Goal: Communication & Community: Answer question/provide support

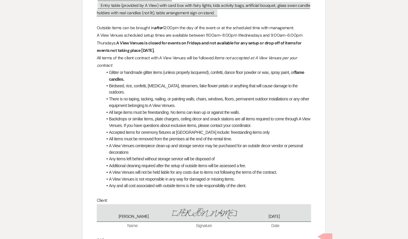
scroll to position [229, 0]
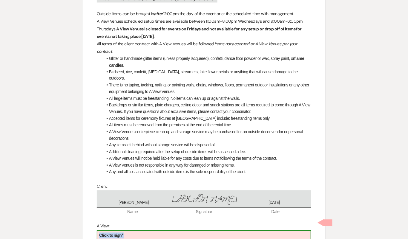
click at [126, 232] on div "Click to sign*" at bounding box center [203, 236] width 213 height 10
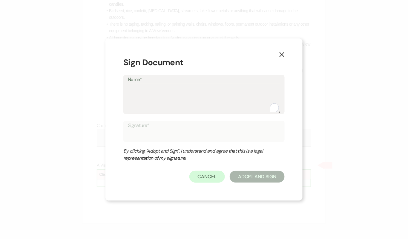
scroll to position [324, 0]
type textarea "D"
type input "D"
type textarea "De"
type input "De"
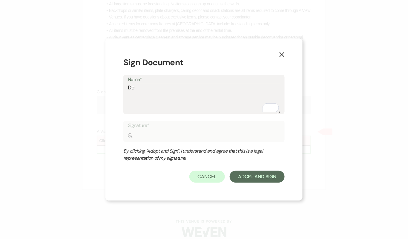
type textarea "Del"
type input "Del"
type textarea "Dela"
type input "Dela"
type textarea "Delan"
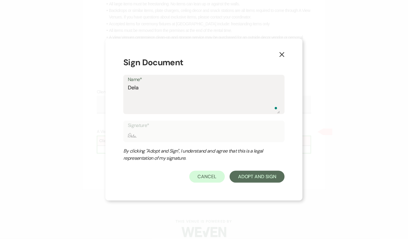
type input "Delan"
type textarea "[PERSON_NAME]"
type input "[PERSON_NAME]"
type textarea "[PERSON_NAME]"
type input "[PERSON_NAME]"
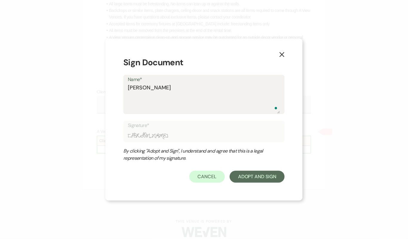
type textarea "[PERSON_NAME]"
type input "[PERSON_NAME]"
type textarea "[PERSON_NAME]"
type input "[PERSON_NAME]"
type textarea "[PERSON_NAME] Bu"
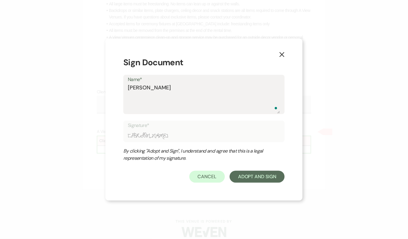
type input "[PERSON_NAME] Bu"
type textarea "[PERSON_NAME] But"
type input "[PERSON_NAME] But"
type textarea "[PERSON_NAME]"
type input "Delaney Butr"
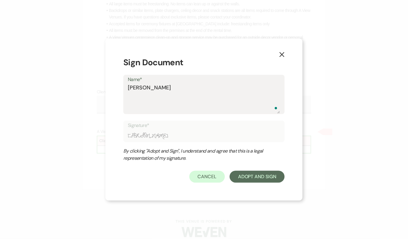
type textarea "Delaney Butro"
type input "Delaney Butro"
type textarea "Delaney Butrou"
type input "Delaney Butrou"
type textarea "Delaney Butrous"
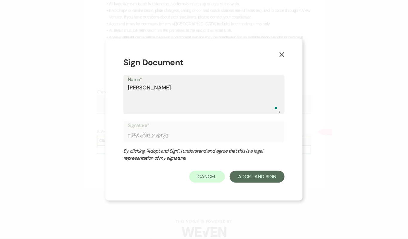
type input "Delaney Butrous"
type textarea "Delaney Butrous"
click at [262, 181] on button "Adopt And Sign" at bounding box center [257, 177] width 55 height 12
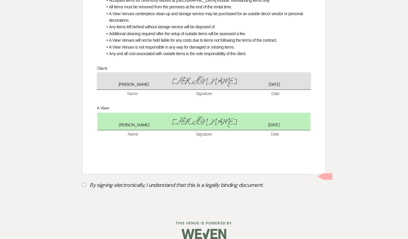
scroll to position [350, 0]
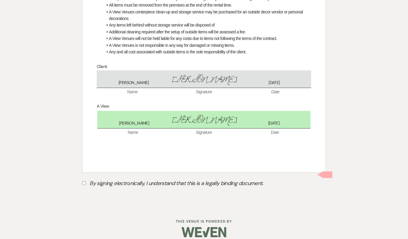
click at [221, 182] on label "By signing electronically, I understand that this is a legally binding document." at bounding box center [204, 184] width 244 height 11
click at [86, 182] on input "By signing electronically, I understand that this is a legally binding document." at bounding box center [84, 184] width 4 height 4
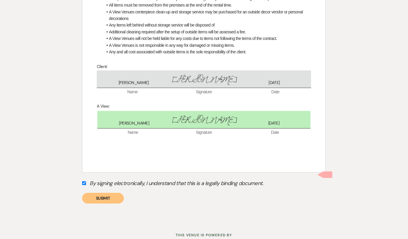
click at [221, 179] on label "By signing electronically, I understand that this is a legally binding document." at bounding box center [204, 184] width 244 height 11
click at [86, 182] on input "By signing electronically, I understand that this is a legally binding document." at bounding box center [84, 184] width 4 height 4
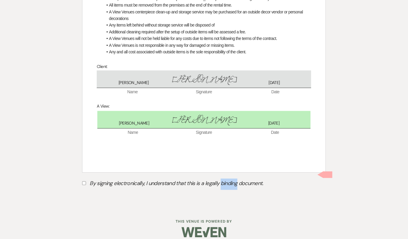
click at [221, 179] on label "By signing electronically, I understand that this is a legally binding document." at bounding box center [204, 184] width 244 height 11
click at [86, 182] on input "By signing electronically, I understand that this is a legally binding document." at bounding box center [84, 184] width 4 height 4
checkbox input "true"
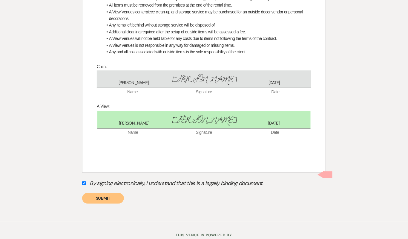
click at [288, 186] on div "By signing electronically, I understand that this is a legally binding document…" at bounding box center [204, 191] width 244 height 25
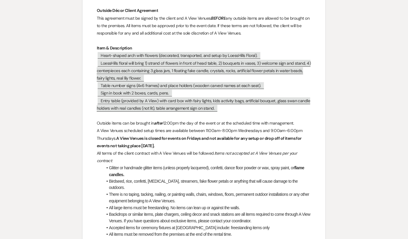
scroll to position [119, 0]
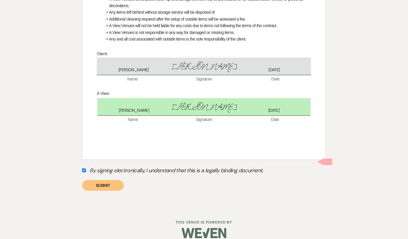
click at [111, 183] on button "Submit" at bounding box center [103, 185] width 42 height 11
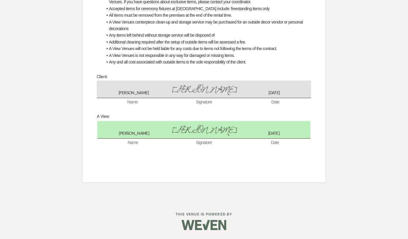
scroll to position [332, 0]
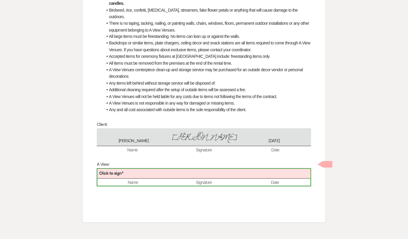
scroll to position [270, 0]
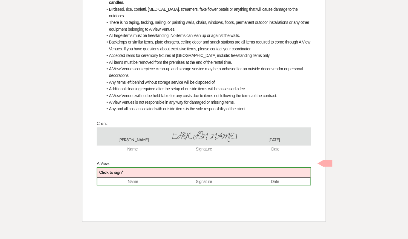
click at [135, 168] on div "Click to sign*" at bounding box center [203, 173] width 213 height 10
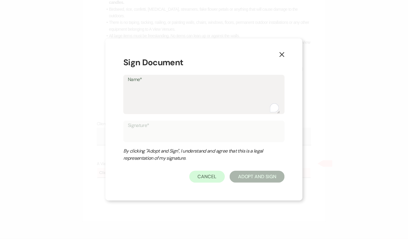
type textarea "D"
type input "D"
type textarea "De"
type input "De"
type textarea "Del"
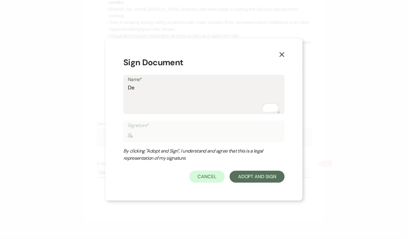
type input "Del"
type textarea "Dela"
type input "Dela"
type textarea "Delan"
type input "Delan"
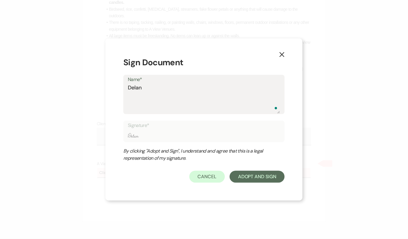
type textarea "Delane"
type input "Delane"
type textarea "Delaney"
type input "Delaney"
type textarea "Delaney"
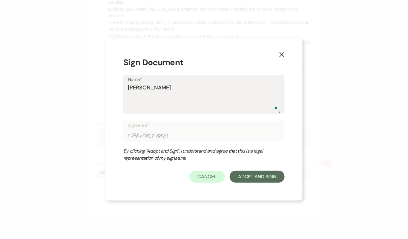
type input "Delaney"
type textarea "Delaney B"
type input "Delaney B"
type textarea "Delaney Bu"
type input "Delaney Bu"
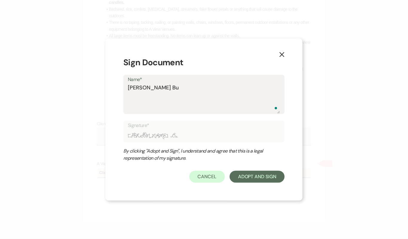
type textarea "Delaney But"
type input "Delaney But"
type textarea "Delaney Butr"
type input "Delaney Butr"
type textarea "Delaney Butro"
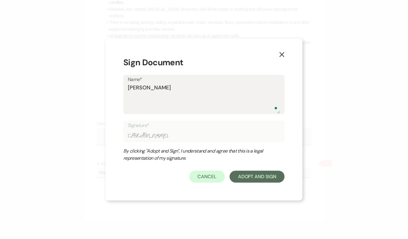
type input "Delaney Butro"
type textarea "Delaney Butrou"
type input "Delaney Butrou"
type textarea "Delaney Butrous"
type input "Delaney Butrous"
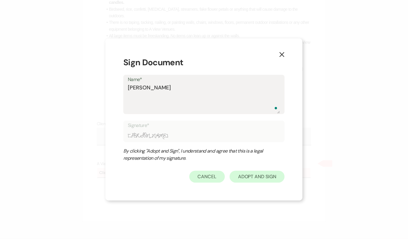
type textarea "Delaney Butrous"
click at [265, 172] on button "Adopt And Sign" at bounding box center [257, 177] width 55 height 12
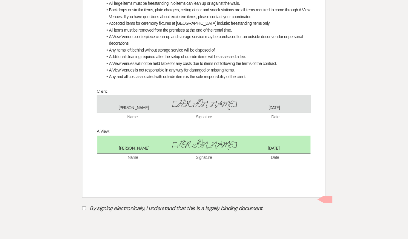
scroll to position [327, 0]
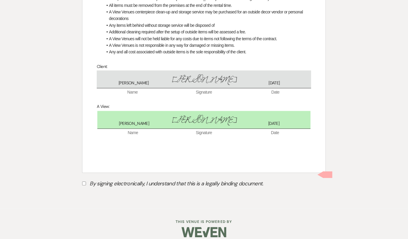
click at [175, 183] on label "By signing electronically, I understand that this is a legally binding document." at bounding box center [204, 184] width 244 height 11
click at [86, 183] on input "By signing electronically, I understand that this is a legally binding document." at bounding box center [84, 184] width 4 height 4
checkbox input "true"
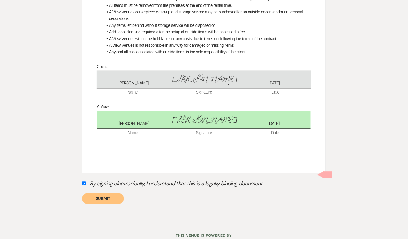
click at [104, 194] on button "Submit" at bounding box center [103, 198] width 42 height 11
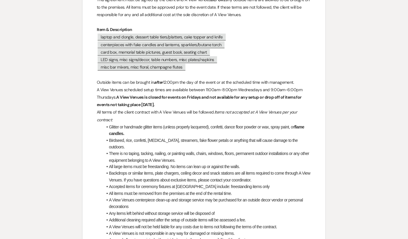
scroll to position [0, 0]
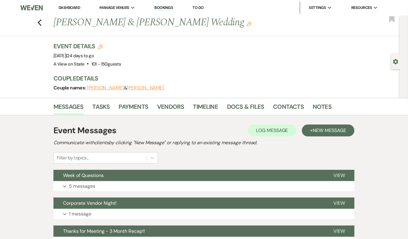
click at [218, 188] on button "Expand 5 messages" at bounding box center [203, 187] width 301 height 10
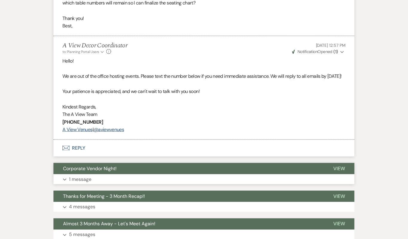
scroll to position [718, 0]
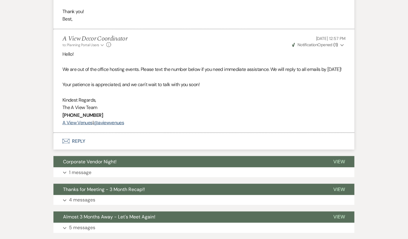
click at [171, 150] on button "Envelope Reply" at bounding box center [203, 141] width 301 height 17
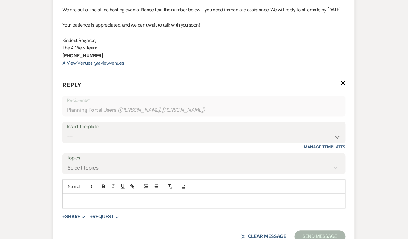
scroll to position [783, 0]
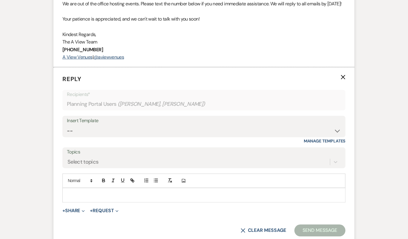
click at [169, 188] on div "Add Photo" at bounding box center [203, 181] width 283 height 14
click at [169, 202] on div at bounding box center [204, 196] width 282 height 14
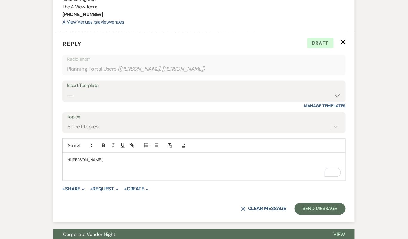
scroll to position [858, 0]
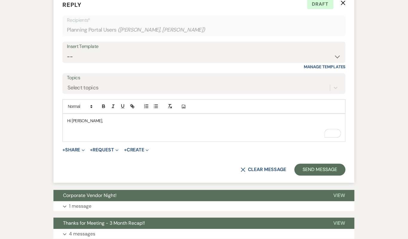
click at [92, 125] on p "Hi Molly," at bounding box center [204, 121] width 274 height 7
click at [88, 138] on p "To enrich screen reader interactions, please activate Accessibility in Grammarl…" at bounding box center [204, 134] width 274 height 7
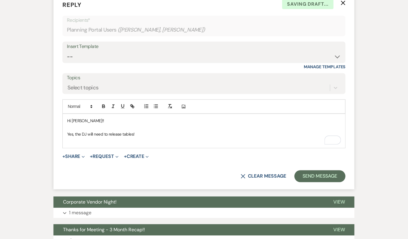
click at [109, 148] on div "Hi Molly!! Yes, the DJ will need to release tables!" at bounding box center [204, 131] width 282 height 34
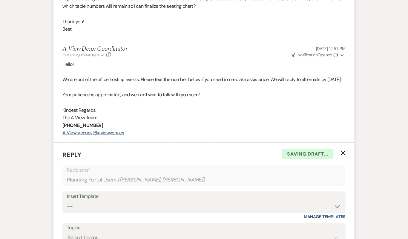
scroll to position [806, 0]
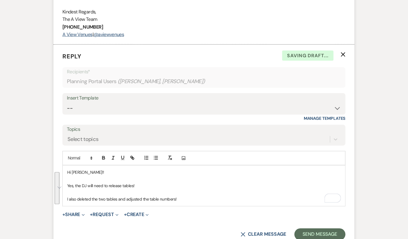
drag, startPoint x: 190, startPoint y: 207, endPoint x: 87, endPoint y: 181, distance: 107.1
click at [87, 181] on div "Hi Molly!! Yes, the DJ will need to release tables! I also deleted the two tabl…" at bounding box center [204, 186] width 282 height 41
click at [101, 183] on p "To enrich screen reader interactions, please activate Accessibility in Grammarl…" at bounding box center [204, 179] width 274 height 7
drag, startPoint x: 66, startPoint y: 176, endPoint x: 185, endPoint y: 208, distance: 123.0
click at [185, 207] on div "Hi Molly!! Yes, the DJ will need to release tables! I also deleted the two tabl…" at bounding box center [204, 186] width 282 height 41
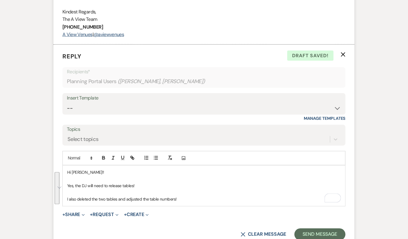
copy div "Hi Molly!! Yes, the DJ will need to release tables! I also deleted the two tabl…"
click at [190, 114] on select "-- Tour Confirmation Contract (Pre-Booked Leads) Out of office Inquiry Email Al…" at bounding box center [204, 109] width 274 height 12
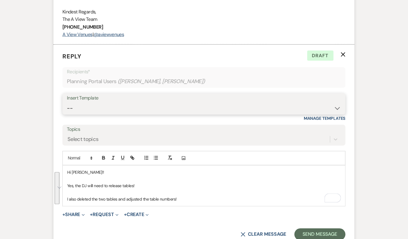
select select "4159"
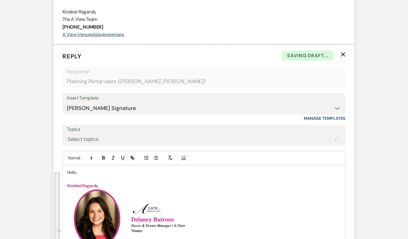
click at [73, 176] on p "Hello," at bounding box center [204, 173] width 274 height 7
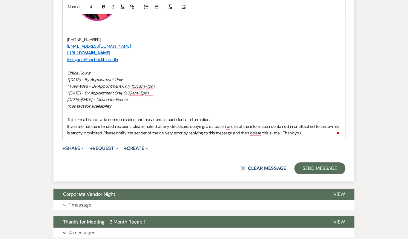
scroll to position [1131, 0]
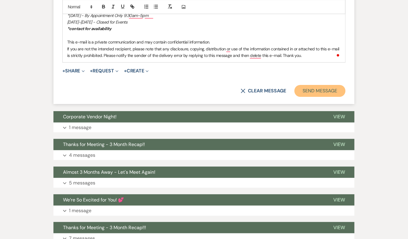
click at [316, 97] on button "Send Message" at bounding box center [319, 91] width 51 height 12
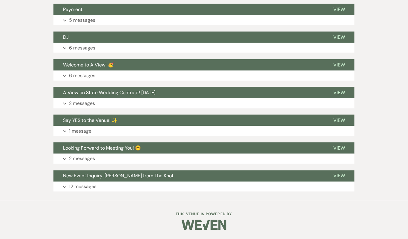
scroll to position [1377, 0]
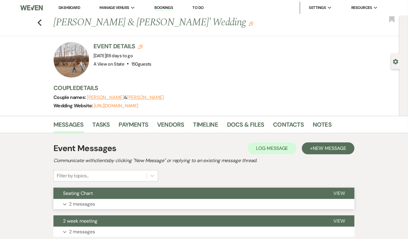
click at [168, 196] on button "Seating Chart" at bounding box center [188, 193] width 270 height 11
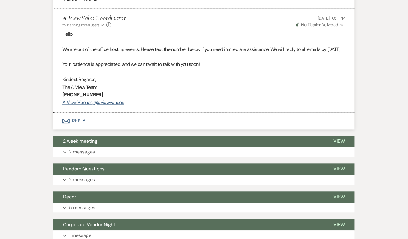
scroll to position [378, 0]
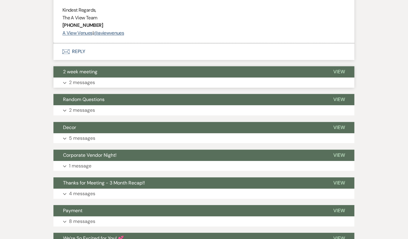
click at [164, 78] on button "2 week meeting" at bounding box center [188, 71] width 270 height 11
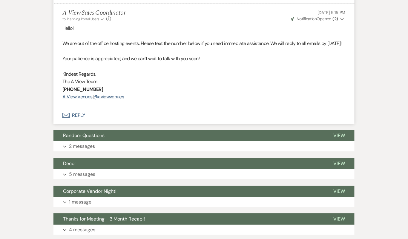
scroll to position [454, 0]
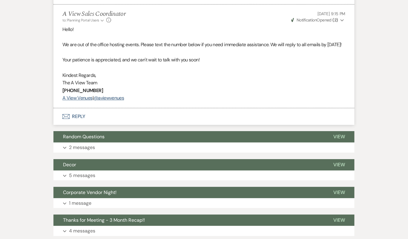
click at [151, 125] on button "Envelope Reply" at bounding box center [203, 116] width 301 height 17
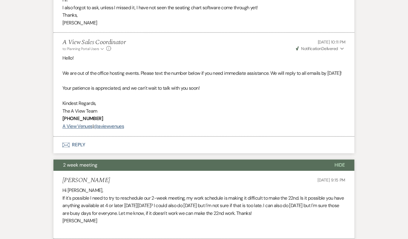
scroll to position [0, 0]
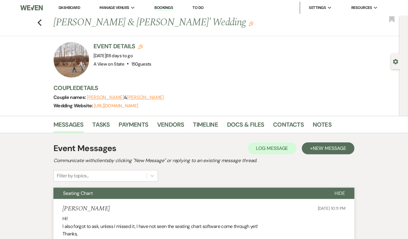
click at [36, 19] on div "Previous Emma Tichy & Brody Elkins' Wedding Edit Bookmark" at bounding box center [198, 26] width 403 height 21
click at [38, 20] on icon "Previous" at bounding box center [39, 22] width 4 height 7
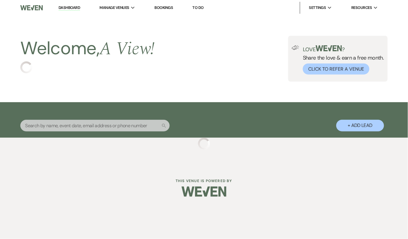
click at [90, 131] on input "text" at bounding box center [94, 126] width 149 height 12
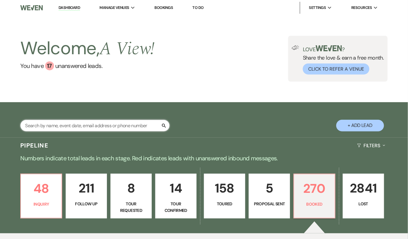
click at [96, 127] on input "text" at bounding box center [94, 126] width 149 height 12
type input "e"
type input "kelsey"
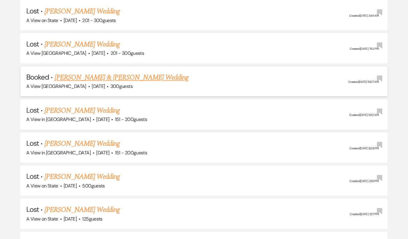
scroll to position [580, 0]
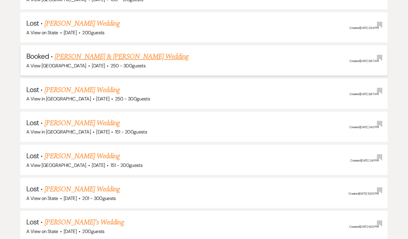
click at [132, 56] on link "Kelsey Forman & Zach Holverson's Wedding" at bounding box center [122, 56] width 134 height 11
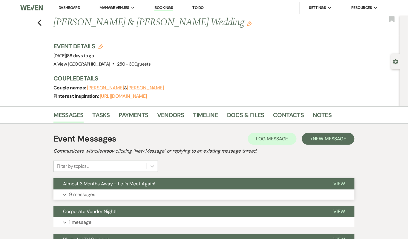
click at [125, 192] on button "Expand 9 messages" at bounding box center [203, 195] width 301 height 10
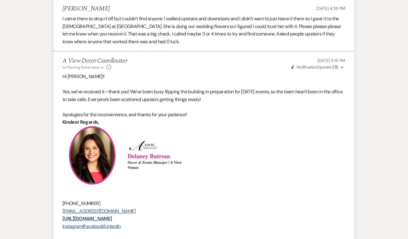
scroll to position [1479, 0]
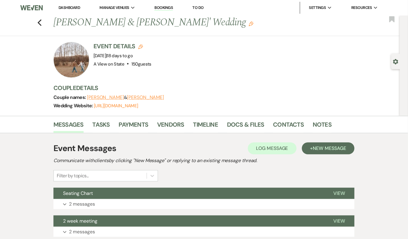
click at [223, 198] on button "Seating Chart" at bounding box center [188, 193] width 270 height 11
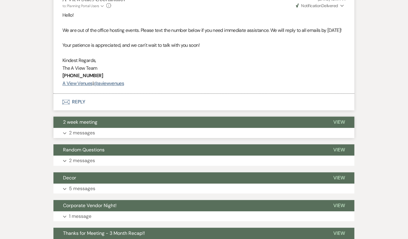
click at [219, 136] on button "Expand 2 messages" at bounding box center [203, 133] width 301 height 10
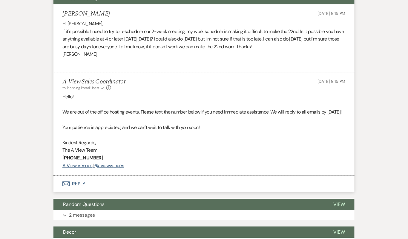
scroll to position [387, 0]
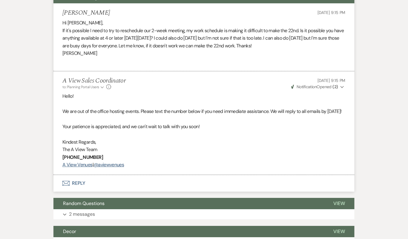
click at [195, 192] on button "Envelope Reply" at bounding box center [203, 183] width 301 height 17
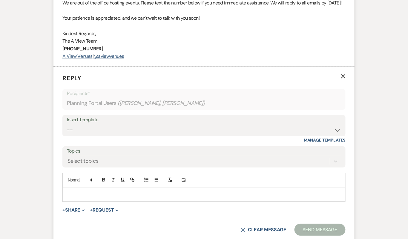
scroll to position [543, 0]
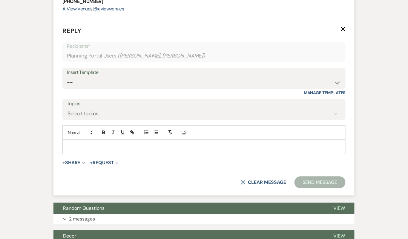
click at [183, 154] on div at bounding box center [204, 147] width 282 height 14
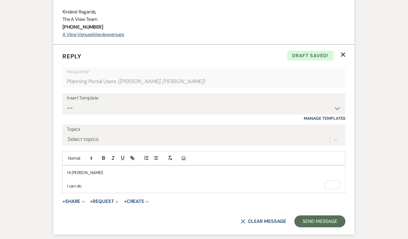
scroll to position [517, 0]
drag, startPoint x: 85, startPoint y: 203, endPoint x: 54, endPoint y: 202, distance: 30.5
click at [54, 202] on form "Reply X Draft saved! Recipients* Planning Portal Users ( [PERSON_NAME], [PERSON…" at bounding box center [203, 140] width 301 height 190
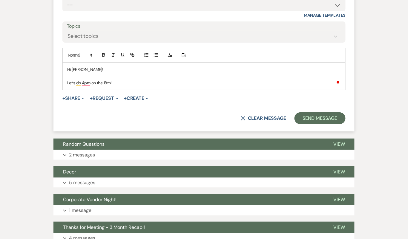
scroll to position [667, 0]
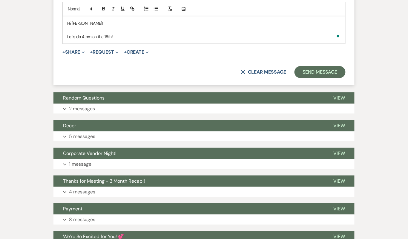
click at [65, 44] on div "Hi Emma! Let's do 4 pm on the 18th!" at bounding box center [204, 29] width 282 height 27
click at [159, 40] on p "No problem - let's do 4 pm on the 18th!" at bounding box center [204, 36] width 274 height 7
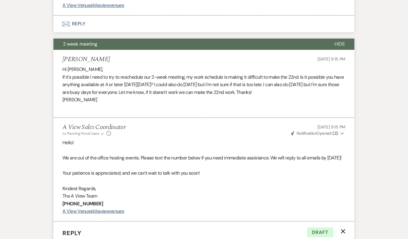
scroll to position [342, 0]
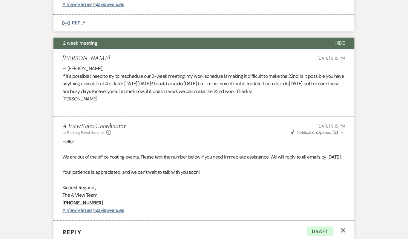
click at [172, 90] on p "If it's possible I need to try to reschedule our 2-week meeting, my work schedu…" at bounding box center [203, 84] width 283 height 23
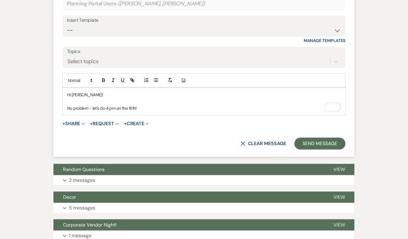
scroll to position [632, 0]
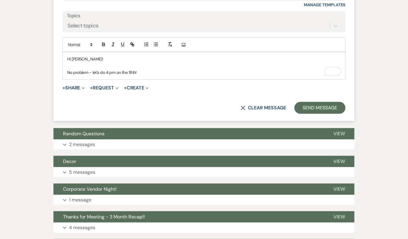
click at [162, 76] on p "No problem - let's do 4 pm on the 18th!" at bounding box center [204, 72] width 274 height 7
drag, startPoint x: 155, startPoint y: 86, endPoint x: 59, endPoint y: 64, distance: 98.7
click at [59, 64] on form "Reply X Draft Recipients* Planning Portal Users ( Emma Tichy, Brody Elkins ) In…" at bounding box center [203, 26] width 301 height 190
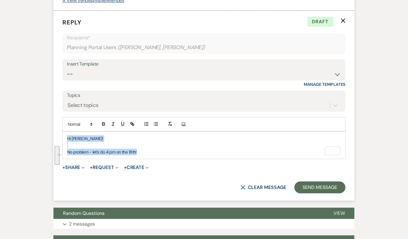
scroll to position [553, 0]
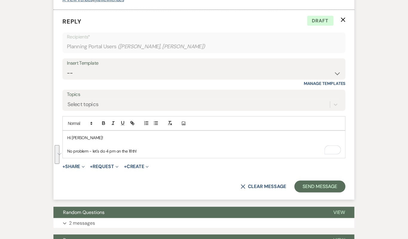
click at [142, 155] on p "No problem - let's do 4 pm on the 18th!" at bounding box center [204, 151] width 274 height 7
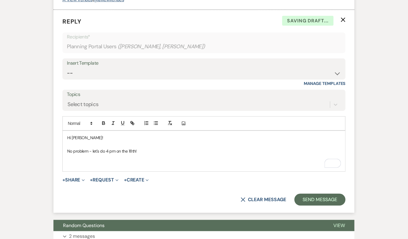
click at [111, 141] on p "Hi Emma!" at bounding box center [204, 138] width 274 height 7
click at [67, 161] on p "To enrich screen reader interactions, please activate Accessibility in Grammarl…" at bounding box center [204, 158] width 274 height 7
click at [77, 168] on p "To enrich screen reader interactions, please activate Accessibility in Grammarl…" at bounding box center [204, 165] width 274 height 7
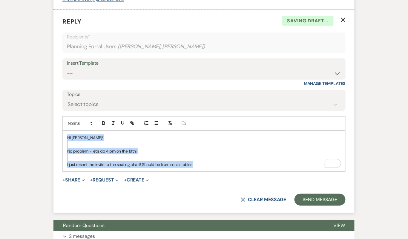
drag, startPoint x: 211, startPoint y: 177, endPoint x: 60, endPoint y: 137, distance: 155.6
click at [60, 137] on form "Reply X Saving draft... Recipients* Planning Portal Users ( Emma Tichy, Brody E…" at bounding box center [203, 111] width 301 height 203
copy div "Hi Emma! No problem - let's do 4 pm on the 18th! I just resent the invite to th…"
click at [170, 79] on select "-- Tour Confirmation Contract (Pre-Booked Leads) Out of office Inquiry Email Al…" at bounding box center [204, 73] width 274 height 12
select select "4159"
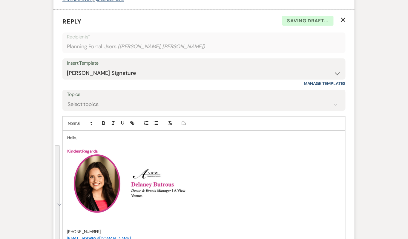
click at [72, 141] on p "Hello," at bounding box center [204, 138] width 274 height 7
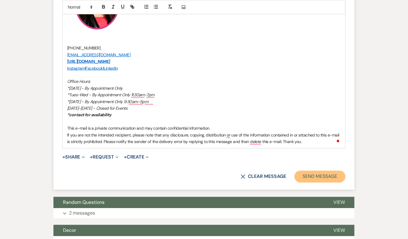
click at [333, 183] on button "Send Message" at bounding box center [319, 177] width 51 height 12
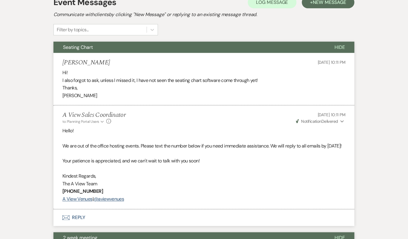
scroll to position [0, 0]
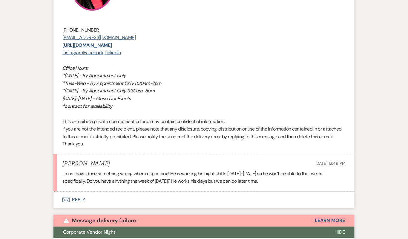
scroll to position [780, 0]
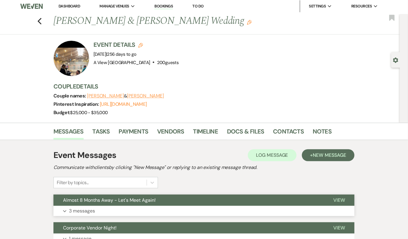
click at [141, 211] on button "Expand 3 messages" at bounding box center [203, 211] width 301 height 10
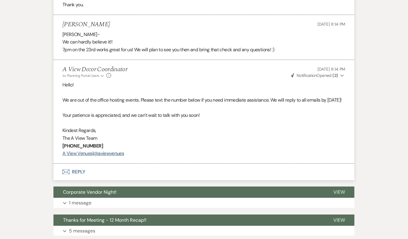
scroll to position [514, 0]
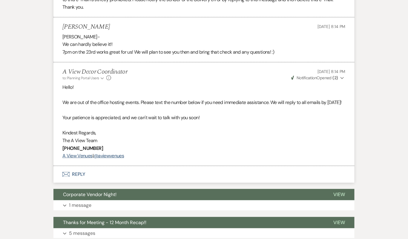
click at [147, 183] on button "Envelope Reply" at bounding box center [203, 174] width 301 height 17
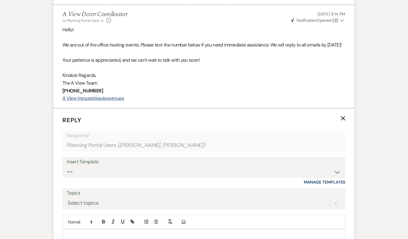
scroll to position [649, 0]
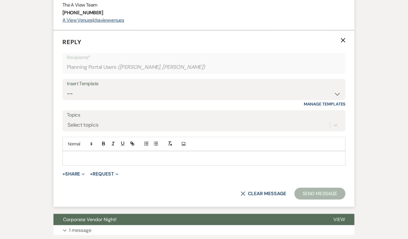
click at [145, 162] on p at bounding box center [204, 158] width 274 height 7
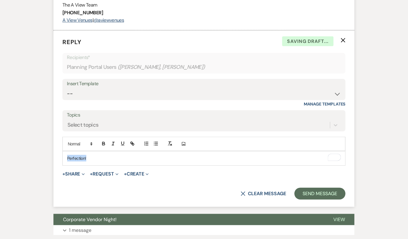
drag, startPoint x: 119, startPoint y: 169, endPoint x: 64, endPoint y: 169, distance: 55.2
click at [64, 165] on div "Perfection!" at bounding box center [204, 159] width 282 height 14
copy p "Perfection!"
click at [118, 100] on select "-- Tour Confirmation Contract (Pre-Booked Leads) Out of office Inquiry Email Al…" at bounding box center [204, 94] width 274 height 12
select select "4160"
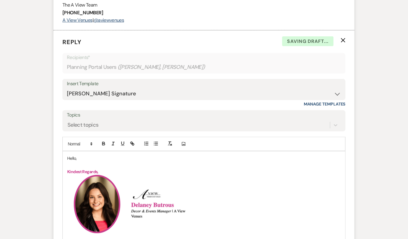
click at [74, 162] on p "Hello," at bounding box center [204, 158] width 274 height 7
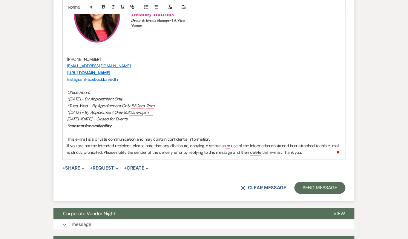
scroll to position [858, 0]
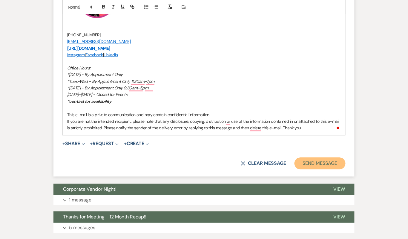
click at [322, 170] on button "Send Message" at bounding box center [319, 164] width 51 height 12
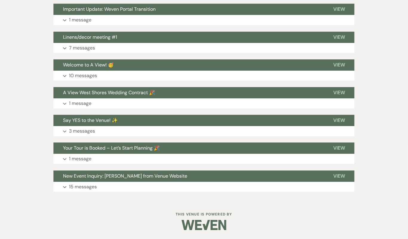
scroll to position [1008, 0]
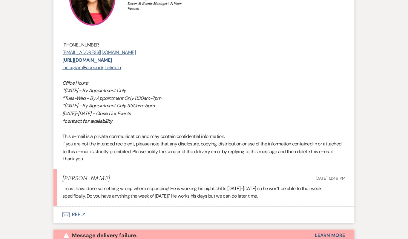
scroll to position [772, 0]
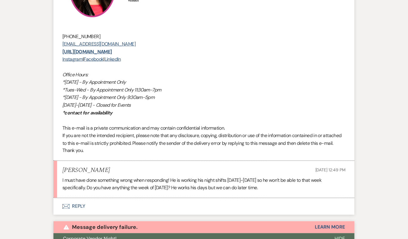
click at [200, 202] on button "Envelope Reply" at bounding box center [203, 207] width 301 height 17
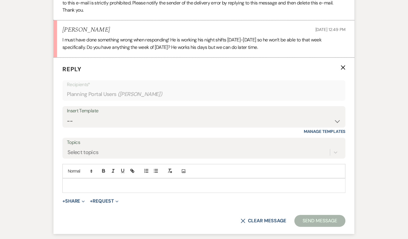
scroll to position [916, 0]
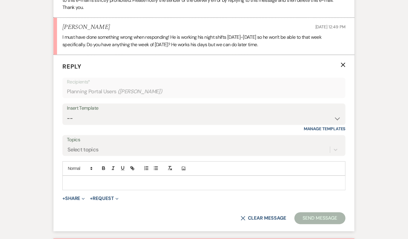
click at [144, 186] on div at bounding box center [204, 183] width 282 height 14
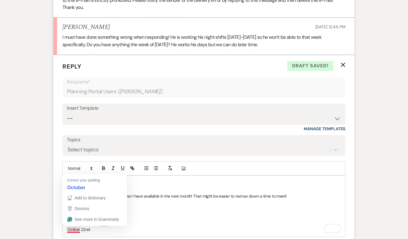
click at [81, 228] on p "Octber 22nd" at bounding box center [204, 230] width 274 height 7
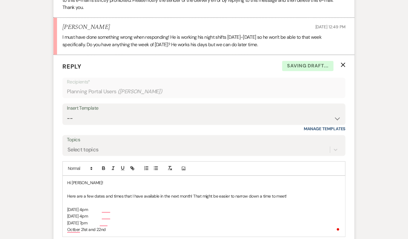
click at [137, 228] on p "Octber 21st and 22nd" at bounding box center [204, 230] width 274 height 7
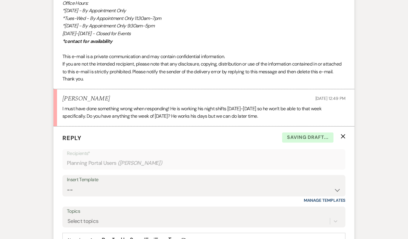
scroll to position [927, 0]
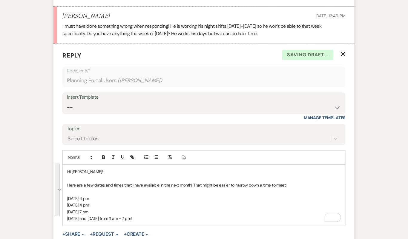
drag, startPoint x: 150, startPoint y: 216, endPoint x: 58, endPoint y: 162, distance: 107.0
click at [58, 162] on form "Reply X Saving draft... Recipients* Planning Portal Users ( Nicole Svevad ) Ins…" at bounding box center [203, 156] width 301 height 224
copy div "Hi Nicole! Here are a few dates and times that I have available in the next mon…"
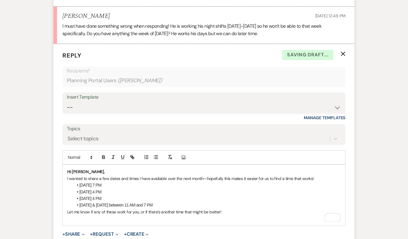
click at [91, 169] on p "Hi Nicole," at bounding box center [204, 172] width 274 height 7
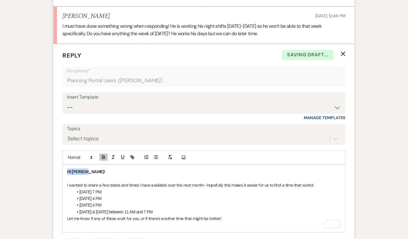
drag, startPoint x: 93, startPoint y: 173, endPoint x: 67, endPoint y: 172, distance: 26.9
click at [67, 172] on div "Hi Nicole! ﻿ I wanted to share a few dates and times I have available over the …" at bounding box center [204, 198] width 282 height 67
click at [102, 156] on icon "button" at bounding box center [103, 156] width 2 height 1
click at [134, 189] on li "September 8th at 7 PM" at bounding box center [207, 192] width 268 height 7
click at [181, 209] on li "October 21st & 22nd between 11 AM and 7 PM" at bounding box center [207, 212] width 268 height 7
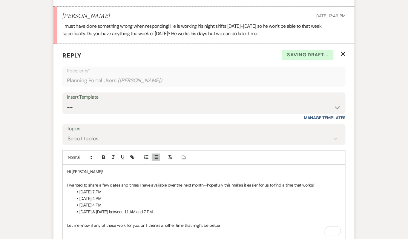
click at [185, 230] on p "To enrich screen reader interactions, please activate Accessibility in Grammarl…" at bounding box center [204, 232] width 274 height 7
drag, startPoint x: 242, startPoint y: 229, endPoint x: 141, endPoint y: 224, distance: 101.0
click at [141, 224] on div "Hi Nicole! I wanted to share a few dates and times I have available over the ne…" at bounding box center [204, 198] width 282 height 67
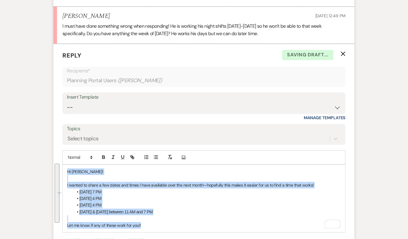
drag, startPoint x: 145, startPoint y: 225, endPoint x: 54, endPoint y: 142, distance: 122.6
click at [54, 142] on form "Reply X Saving draft... Recipients* Planning Portal Users ( Nicole Svevad ) Ins…" at bounding box center [203, 159] width 301 height 230
copy div "Hi Nicole! I wanted to share a few dates and times I have available over the ne…"
click at [112, 104] on select "-- Tour Confirmation Contract (Pre-Booked Leads) Out of office Inquiry Email Al…" at bounding box center [204, 108] width 274 height 12
select select "4160"
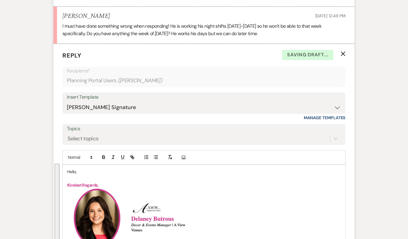
click at [70, 169] on p "Hello," at bounding box center [204, 172] width 274 height 7
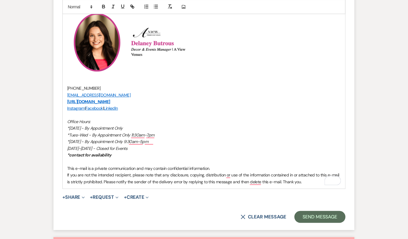
scroll to position [1167, 0]
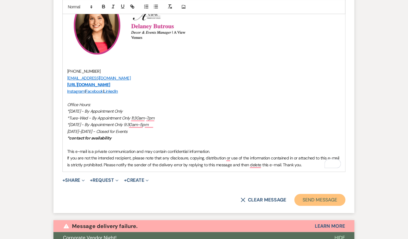
click at [331, 202] on button "Send Message" at bounding box center [319, 200] width 51 height 12
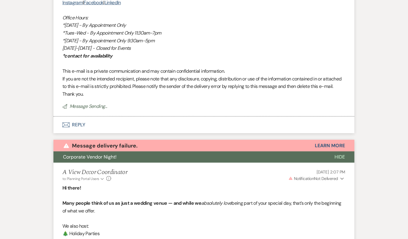
scroll to position [1479, 0]
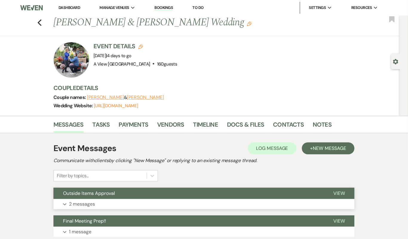
click at [231, 197] on button "Outside Items Approval" at bounding box center [188, 193] width 270 height 11
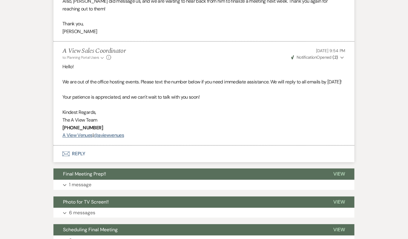
scroll to position [371, 0]
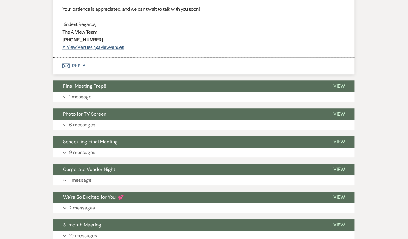
click at [226, 74] on button "Envelope Reply" at bounding box center [203, 66] width 301 height 17
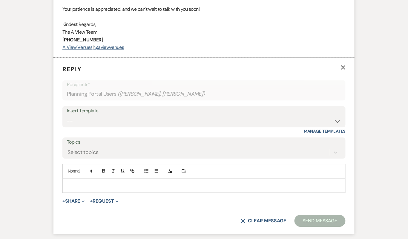
click at [156, 189] on p at bounding box center [204, 185] width 274 height 7
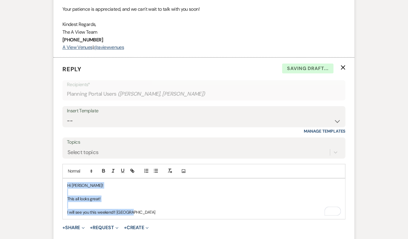
drag, startPoint x: 147, startPoint y: 220, endPoint x: 44, endPoint y: 180, distance: 110.2
copy div "Hi Kristine! This all looks great! I will see you this weekend!! AHHHHHH"
click at [124, 127] on select "-- Tour Confirmation Contract (Pre-Booked Leads) Out of office Inquiry Email Al…" at bounding box center [204, 121] width 274 height 12
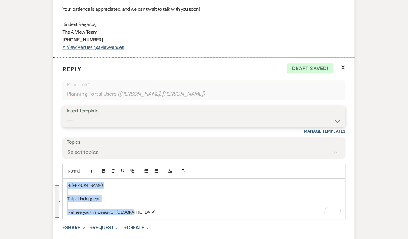
select select "4160"
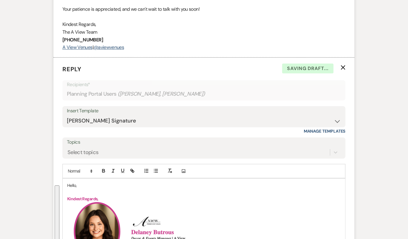
click at [70, 189] on p "Hello," at bounding box center [204, 185] width 274 height 7
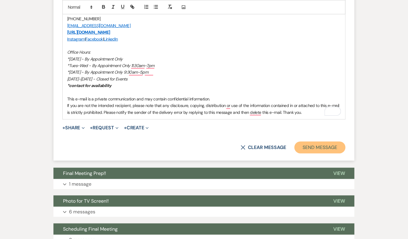
click at [303, 154] on button "Send Message" at bounding box center [319, 148] width 51 height 12
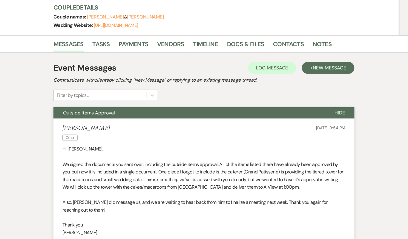
scroll to position [0, 0]
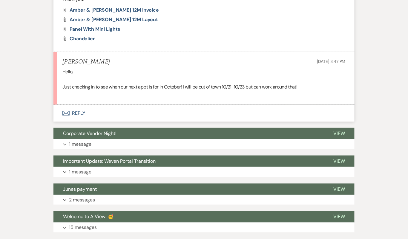
scroll to position [723, 0]
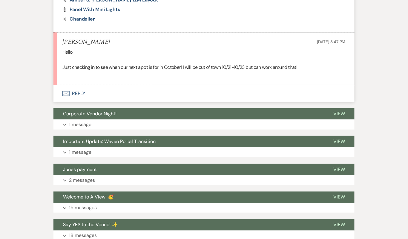
click at [153, 93] on button "Envelope Reply" at bounding box center [203, 93] width 301 height 17
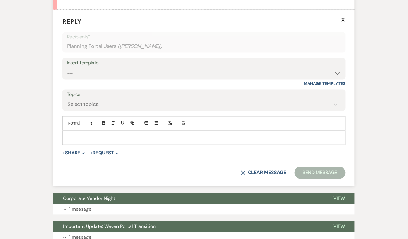
scroll to position [807, 0]
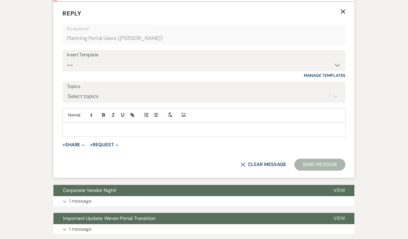
click at [159, 132] on div at bounding box center [204, 130] width 282 height 14
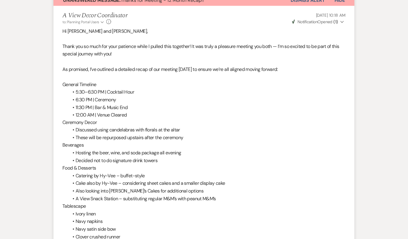
scroll to position [0, 0]
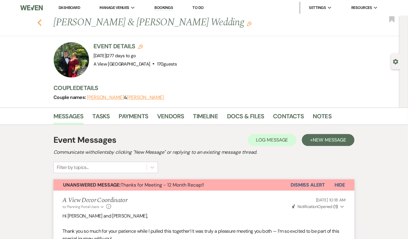
click at [41, 21] on icon "Previous" at bounding box center [39, 22] width 4 height 7
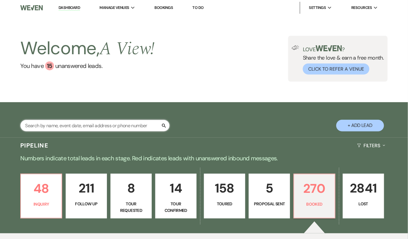
click at [72, 126] on input "text" at bounding box center [94, 126] width 149 height 12
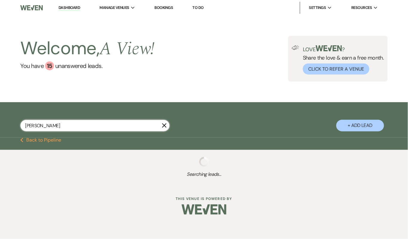
type input "nicole svevad"
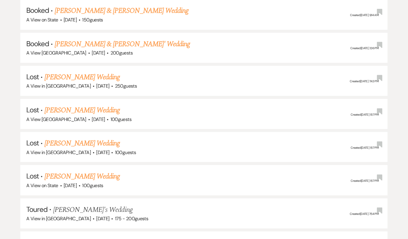
scroll to position [510, 0]
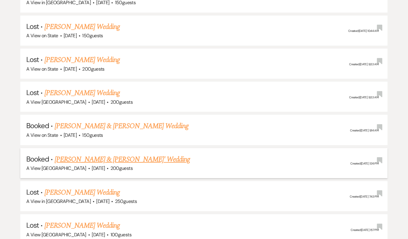
click at [122, 158] on link "Nicole Svevad & Frank Dolphens' Wedding" at bounding box center [123, 159] width 136 height 11
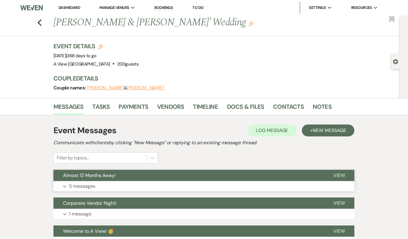
click at [155, 183] on button "Expand 5 messages" at bounding box center [203, 187] width 301 height 10
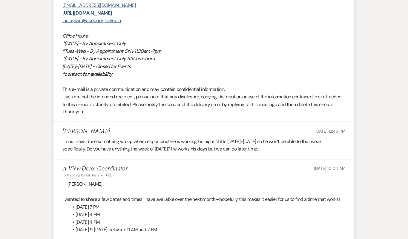
scroll to position [647, 0]
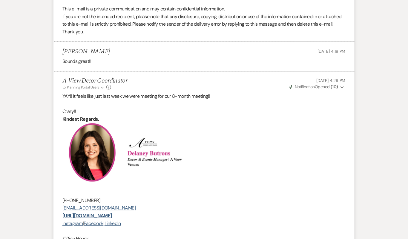
scroll to position [829, 0]
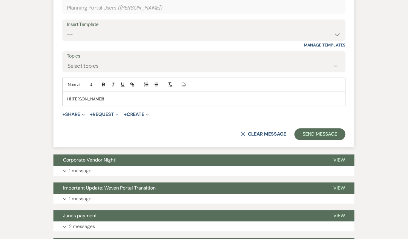
scroll to position [855, 0]
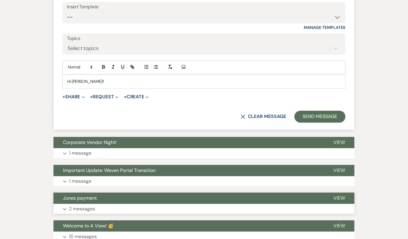
click at [180, 201] on button "Junes payment" at bounding box center [188, 198] width 270 height 11
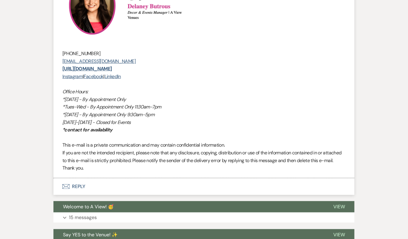
scroll to position [1273, 0]
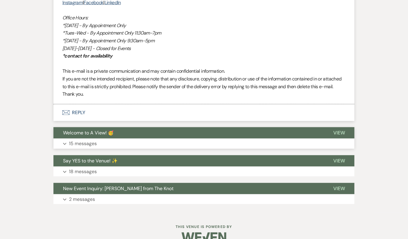
click at [179, 139] on button "Expand 15 messages" at bounding box center [203, 144] width 301 height 10
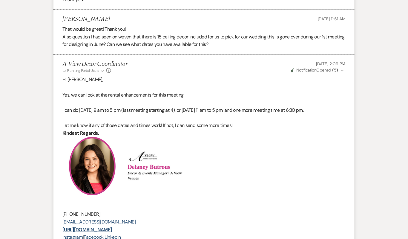
scroll to position [2836, 0]
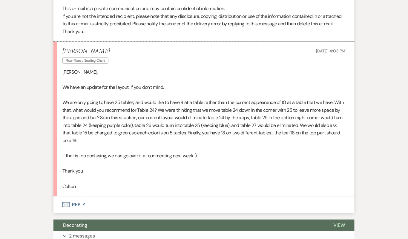
scroll to position [1874, 0]
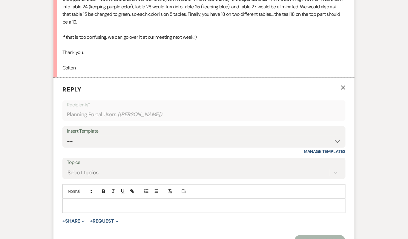
scroll to position [2005, 0]
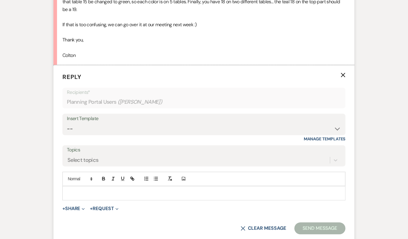
click at [198, 197] on p at bounding box center [204, 193] width 274 height 7
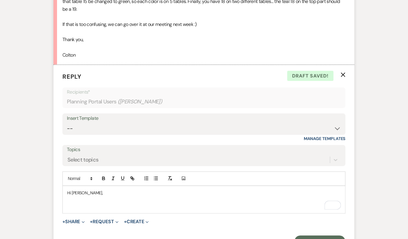
scroll to position [2005, 0]
click at [98, 196] on p "Hi Colton," at bounding box center [204, 193] width 274 height 7
click at [68, 210] on p "To enrich screen reader interactions, please activate Accessibility in Grammarl…" at bounding box center [204, 206] width 274 height 7
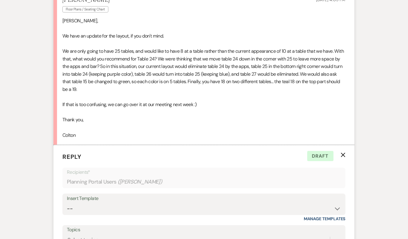
scroll to position [2127, 0]
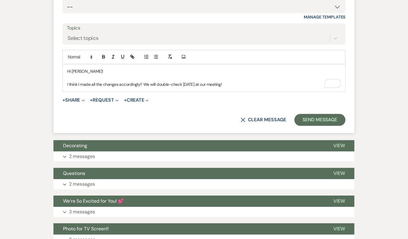
click at [255, 88] on p "I think I made all the changes accordingly!! We will double-check tomorrow at o…" at bounding box center [204, 85] width 274 height 7
drag, startPoint x: 255, startPoint y: 89, endPoint x: 57, endPoint y: 65, distance: 198.8
click at [57, 65] on form "Reply X Saving draft... Recipients* Planning Portal Users ( Colton Kokrda ) Ins…" at bounding box center [203, 38] width 301 height 190
copy div "Hi Colton! I think I made all the changes accordingly!! We will double-check to…"
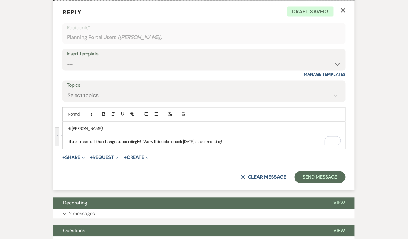
scroll to position [2063, 0]
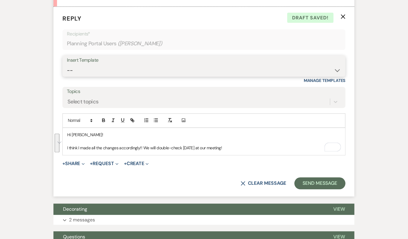
click at [105, 74] on select "-- Tour Confirmation Contract (Pre-Booked Leads) Out of office Inquiry Email Al…" at bounding box center [204, 71] width 274 height 12
select select "4160"
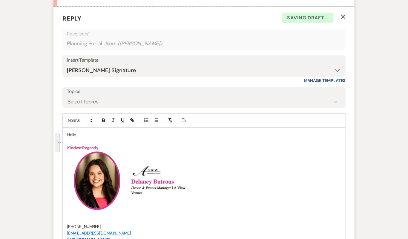
click at [73, 139] on p "Hello," at bounding box center [204, 135] width 274 height 7
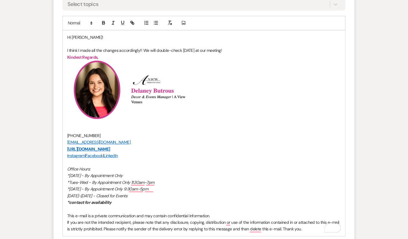
scroll to position [2227, 0]
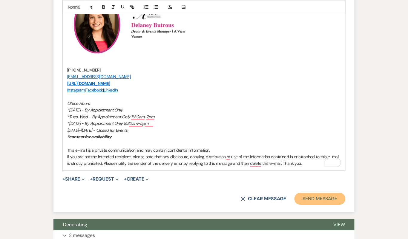
click at [307, 202] on button "Send Message" at bounding box center [319, 199] width 51 height 12
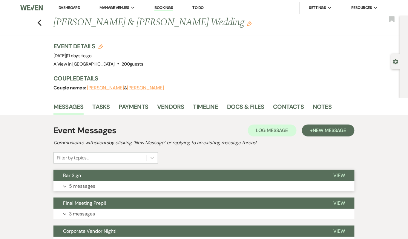
click at [208, 182] on button "Expand 5 messages" at bounding box center [203, 187] width 301 height 10
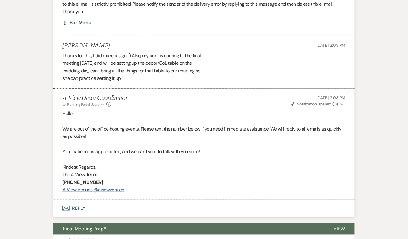
scroll to position [593, 0]
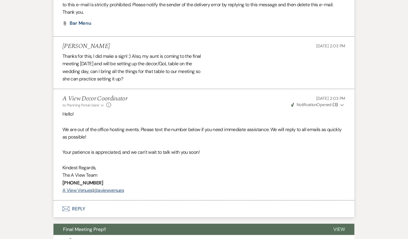
click at [206, 204] on button "Envelope Reply" at bounding box center [203, 209] width 301 height 17
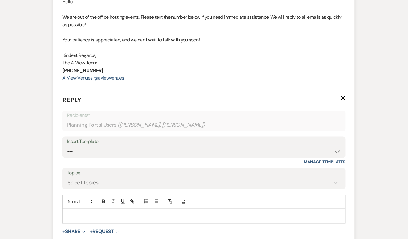
scroll to position [710, 0]
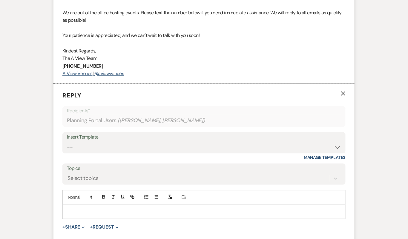
click at [194, 211] on p at bounding box center [204, 212] width 274 height 7
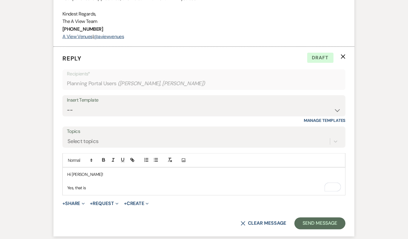
scroll to position [747, 0]
drag, startPoint x: 113, startPoint y: 188, endPoint x: 62, endPoint y: 165, distance: 56.5
click at [62, 165] on form "Reply X Saving draft... Recipients* Planning Portal Users ( [PERSON_NAME], [PER…" at bounding box center [203, 142] width 301 height 190
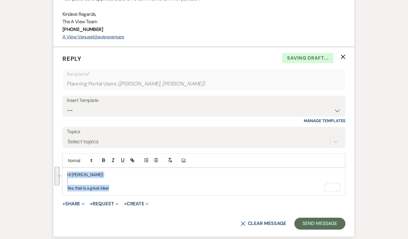
copy div "Hi [PERSON_NAME]! Yes, that is a great idea!"
click at [128, 107] on select "-- Tour Confirmation Contract (Pre-Booked Leads) Out of office Inquiry Email Al…" at bounding box center [204, 111] width 274 height 12
select select "4142"
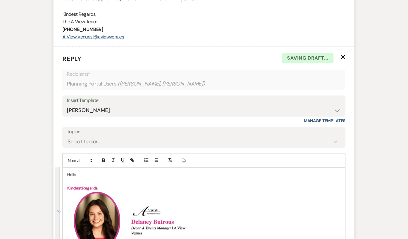
click at [73, 172] on p "Hello," at bounding box center [204, 175] width 274 height 7
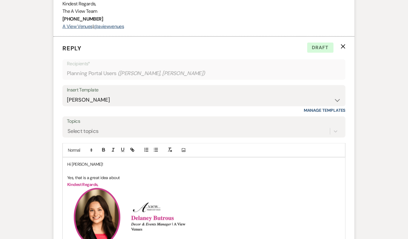
scroll to position [758, 0]
drag, startPoint x: 121, startPoint y: 177, endPoint x: 110, endPoint y: 176, distance: 10.8
click at [110, 177] on p "Yes, that is a great idea about" at bounding box center [204, 178] width 274 height 7
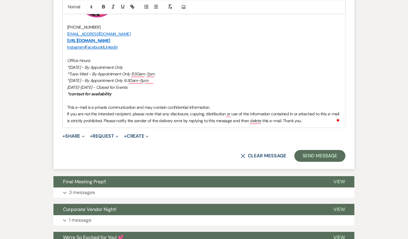
scroll to position [1040, 0]
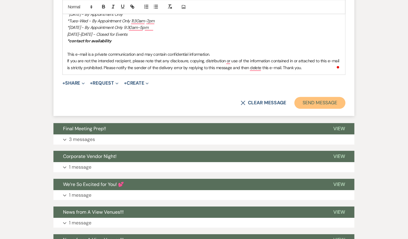
click at [327, 97] on button "Send Message" at bounding box center [319, 103] width 51 height 12
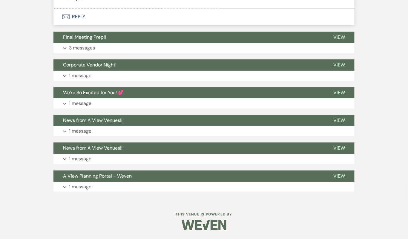
scroll to position [1030, 0]
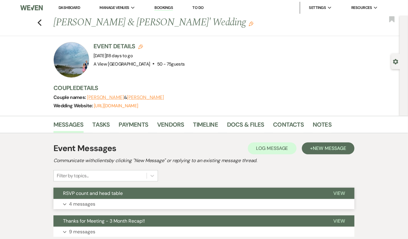
click at [221, 193] on button "RSVP count and head table" at bounding box center [188, 193] width 270 height 11
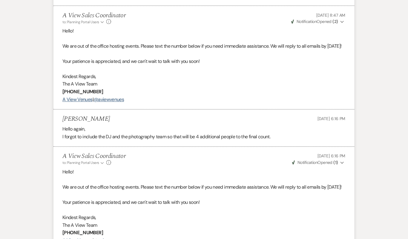
scroll to position [333, 0]
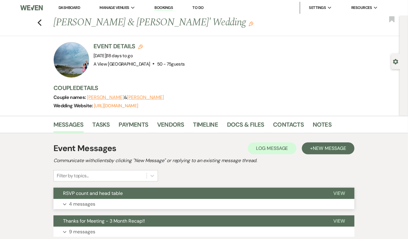
click at [184, 194] on button "RSVP count and head table" at bounding box center [188, 193] width 270 height 11
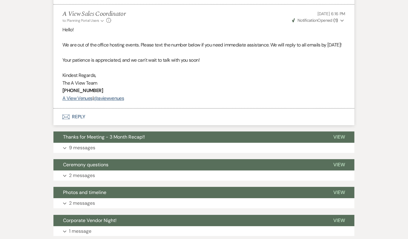
click at [182, 125] on button "Envelope Reply" at bounding box center [203, 117] width 301 height 17
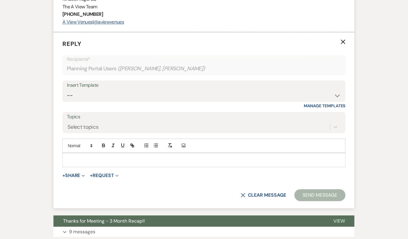
scroll to position [476, 0]
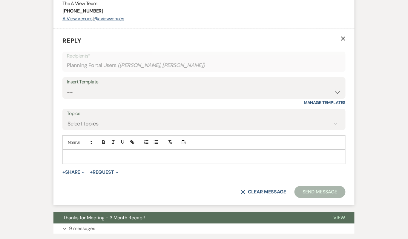
click at [171, 164] on div at bounding box center [204, 157] width 282 height 14
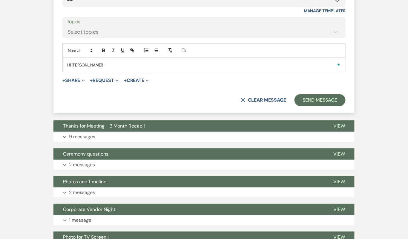
scroll to position [594, 0]
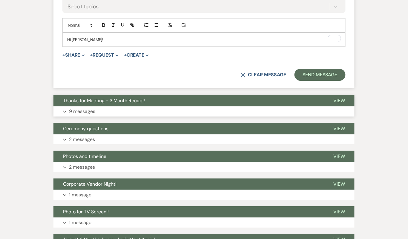
click at [209, 107] on button "Thanks for Meeting - 3 Month Recap!!" at bounding box center [188, 100] width 270 height 11
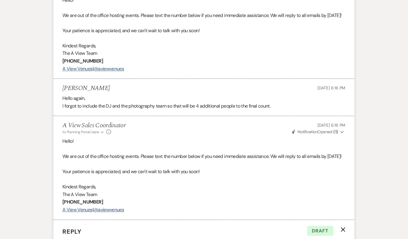
scroll to position [494, 0]
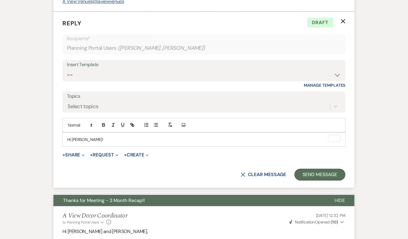
click at [127, 143] on p "Hi Amy!" at bounding box center [204, 139] width 274 height 7
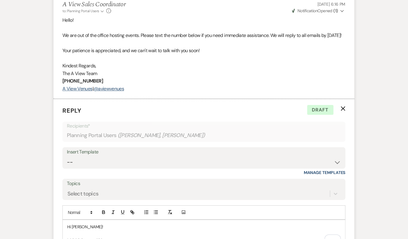
scroll to position [521, 0]
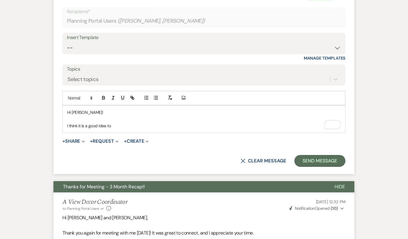
click at [122, 129] on p "I think it is a good idea to" at bounding box center [204, 126] width 274 height 7
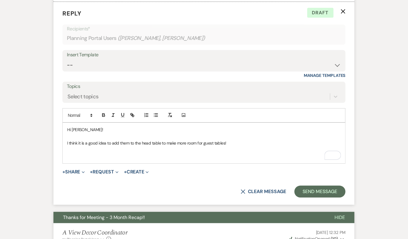
scroll to position [793, 0]
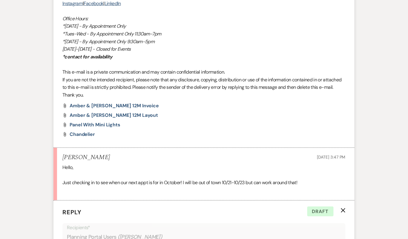
scroll to position [608, 0]
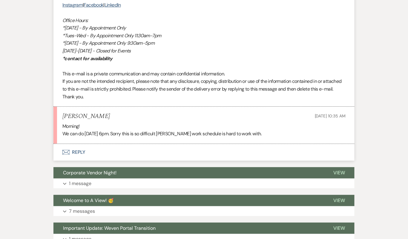
scroll to position [1164, 0]
click at [163, 147] on button "Envelope Reply" at bounding box center [203, 152] width 301 height 17
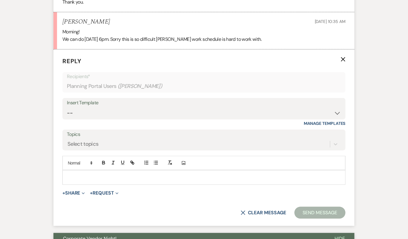
click at [156, 176] on p at bounding box center [204, 177] width 274 height 7
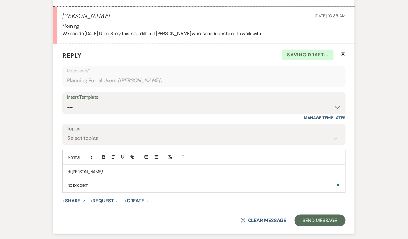
scroll to position [1267, 0]
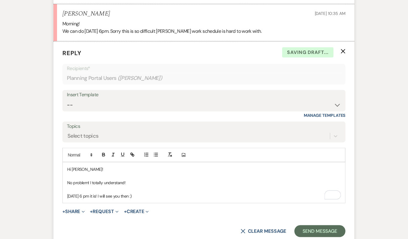
drag, startPoint x: 162, startPoint y: 194, endPoint x: 59, endPoint y: 150, distance: 111.7
click at [59, 150] on form "Reply X Saving draft... Recipients* Planning Portal Users ( Nicole Svevad ) Ins…" at bounding box center [203, 143] width 301 height 203
copy div "Hi Nicole! No problem! I totally understand! October 21st at 6 pm it is! I will…"
click at [119, 100] on select "-- Tour Confirmation Contract (Pre-Booked Leads) Out of office Inquiry Email Al…" at bounding box center [204, 105] width 274 height 12
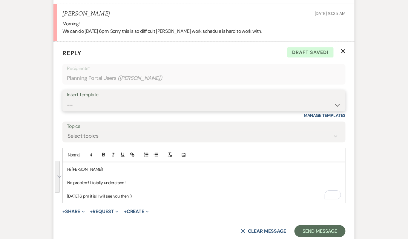
select select "4160"
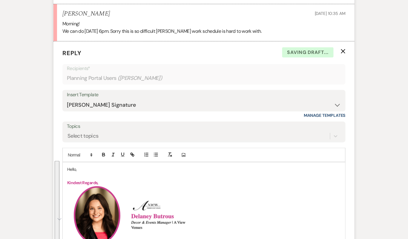
click at [72, 169] on p "Hello," at bounding box center [204, 169] width 274 height 7
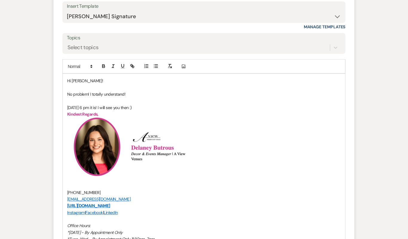
scroll to position [1489, 0]
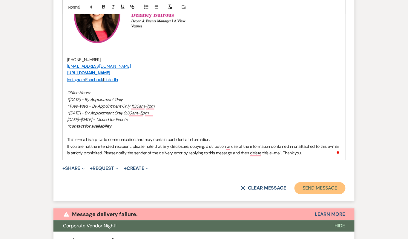
click at [328, 183] on button "Send Message" at bounding box center [319, 189] width 51 height 12
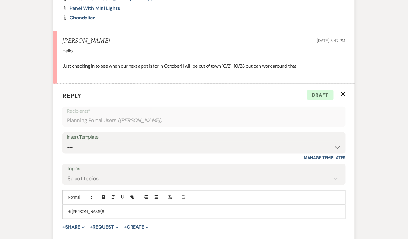
scroll to position [755, 0]
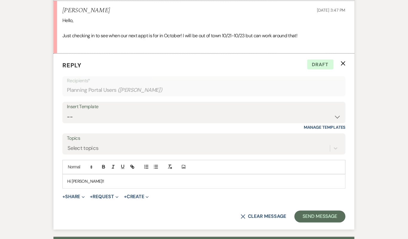
click at [122, 181] on p "Hi Amber!!" at bounding box center [204, 182] width 274 height 7
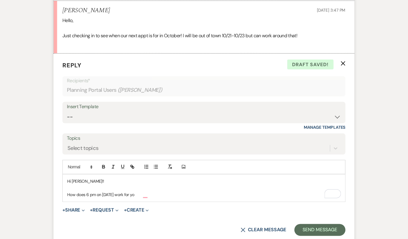
click at [123, 192] on p "How does 6 pm on October 22nd work for yo" at bounding box center [204, 195] width 274 height 7
drag, startPoint x: 158, startPoint y: 193, endPoint x: 126, endPoint y: 192, distance: 32.0
click at [126, 193] on p "How does 6 pm on October 21st nd work for yo" at bounding box center [204, 195] width 274 height 7
click at [89, 195] on p "How does 6 pm on October 21st work for you?" at bounding box center [204, 195] width 274 height 7
drag, startPoint x: 152, startPoint y: 196, endPoint x: 58, endPoint y: 173, distance: 97.4
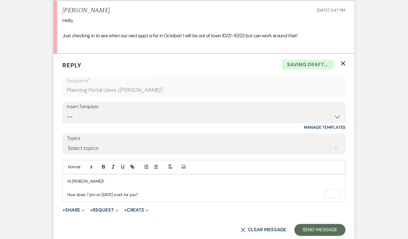
click at [58, 173] on form "Reply X Saving draft... Recipients* Planning Portal Users ( Amber Wilcox ) Inse…" at bounding box center [203, 149] width 301 height 190
copy div "Hi Amber!! How does 7 pm on October 21st work for you?"
click at [98, 117] on select "-- Tour Confirmation Contract (Pre-Booked Leads) Out of office Inquiry Email Al…" at bounding box center [204, 117] width 274 height 12
select select "4160"
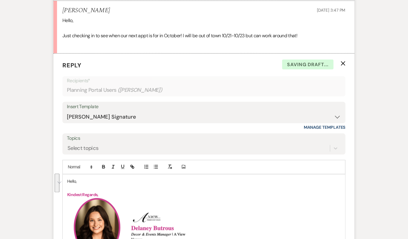
click at [70, 179] on p "Hello," at bounding box center [204, 182] width 274 height 7
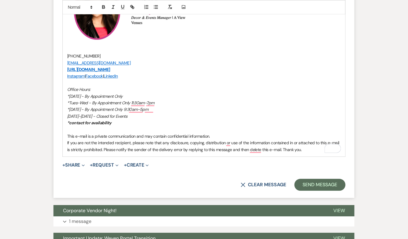
scroll to position [981, 0]
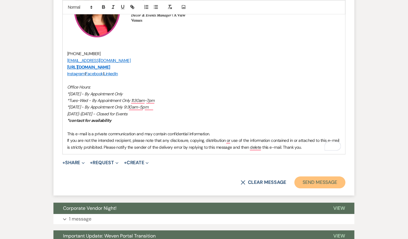
click at [332, 184] on button "Send Message" at bounding box center [319, 183] width 51 height 12
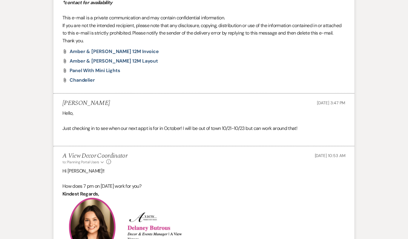
scroll to position [649, 0]
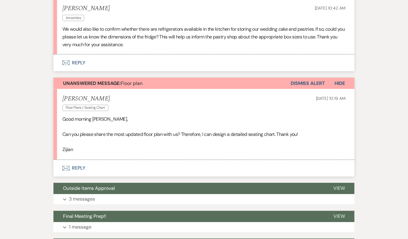
click at [222, 164] on button "Envelope Reply" at bounding box center [203, 168] width 301 height 17
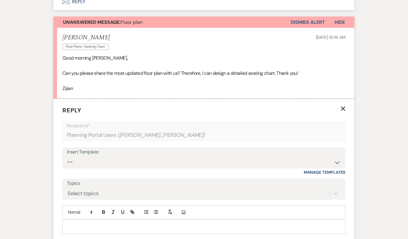
scroll to position [272, 0]
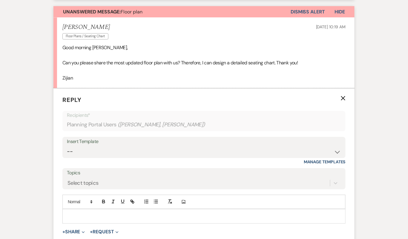
click at [211, 218] on p at bounding box center [204, 216] width 274 height 7
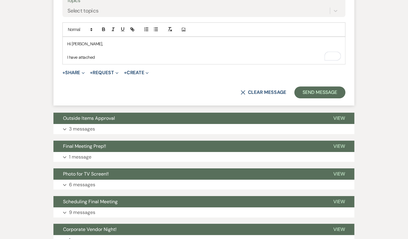
scroll to position [440, 0]
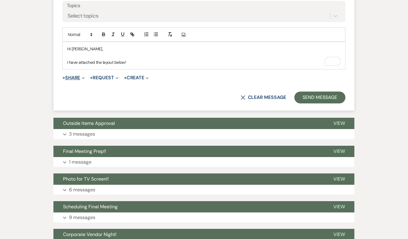
click at [73, 76] on button "+ Share Expand" at bounding box center [73, 78] width 22 height 5
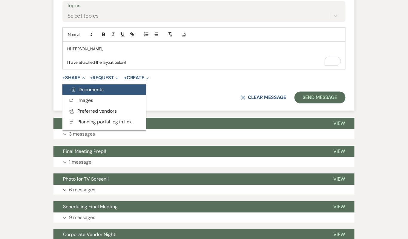
click at [90, 87] on span "Doc Upload Documents" at bounding box center [87, 90] width 34 height 6
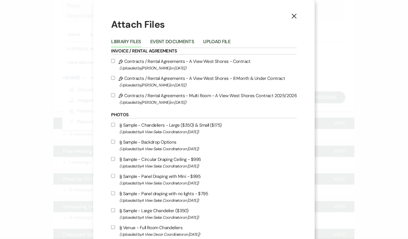
click at [222, 50] on h6 "Invoice / Rental Agreements" at bounding box center [203, 51] width 185 height 7
click at [222, 45] on button "Upload File" at bounding box center [216, 43] width 27 height 8
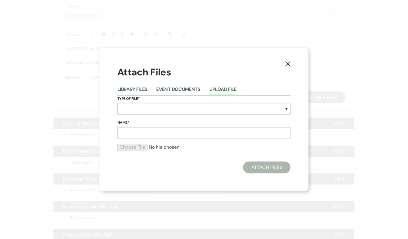
click at [139, 114] on select "Special Event Insurance Vendor Certificate of Insurance Contracts / Rental Agre…" at bounding box center [203, 109] width 173 height 12
select select "22"
click at [153, 134] on input "Name*" at bounding box center [203, 133] width 173 height 12
type input "X"
type input "Z"
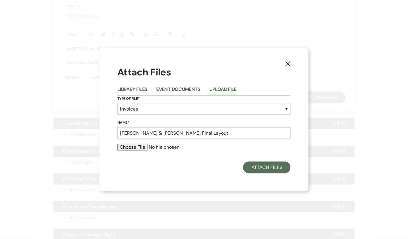
type input "Kristine & Zijian Final Layout"
click at [127, 151] on div at bounding box center [203, 150] width 173 height 12
click at [128, 148] on input "file" at bounding box center [203, 147] width 173 height 7
type input "C:\fakepath\SuiteBCfromKristineHoagstrom.pdf"
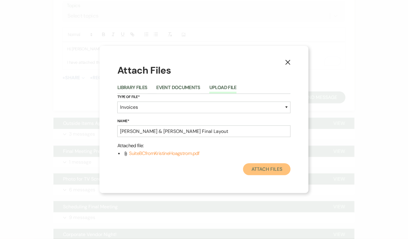
click at [265, 169] on button "Attach Files" at bounding box center [266, 170] width 47 height 12
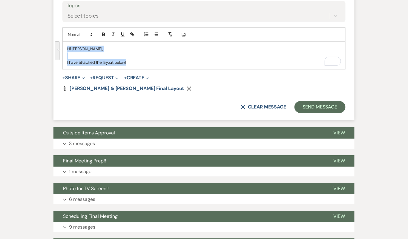
drag, startPoint x: 134, startPoint y: 62, endPoint x: 39, endPoint y: 43, distance: 97.3
click at [39, 43] on div "Event Messages Log Log Message + New Message Communicate with clients by clicki…" at bounding box center [204, 176] width 340 height 966
copy div "Hi Zijian, I have attached the layout below!"
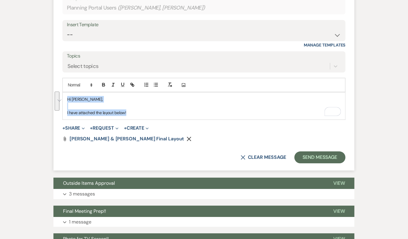
scroll to position [384, 0]
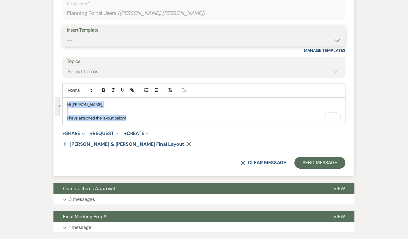
click at [115, 43] on select "-- Tour Confirmation Contract (Pre-Booked Leads) Out of office Inquiry Email Al…" at bounding box center [204, 40] width 274 height 12
select select "4160"
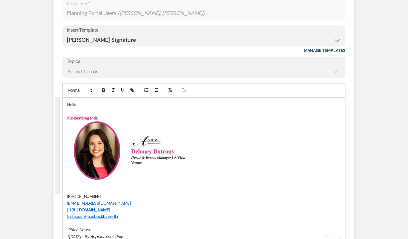
click at [73, 104] on p "Hello," at bounding box center [204, 105] width 274 height 7
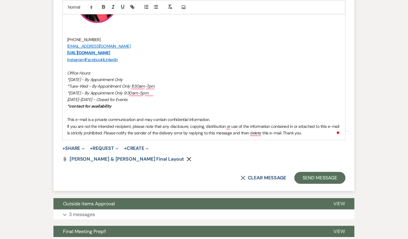
scroll to position [547, 0]
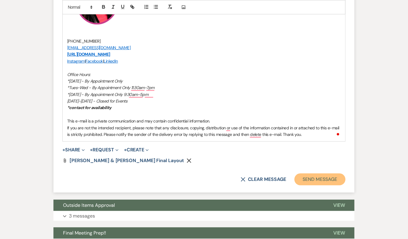
click at [325, 175] on button "Send Message" at bounding box center [319, 180] width 51 height 12
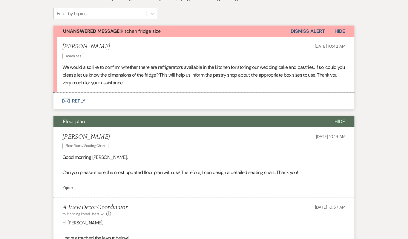
scroll to position [162, 0]
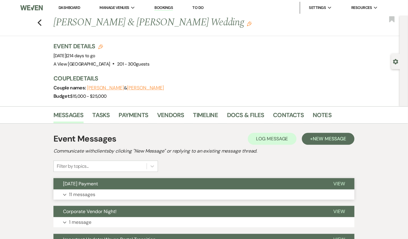
click at [246, 182] on button "August 18 Payment" at bounding box center [188, 184] width 270 height 11
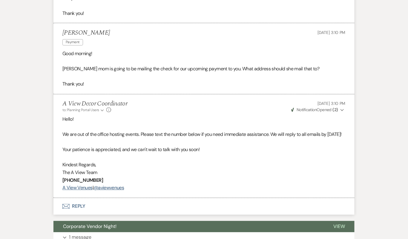
scroll to position [1491, 0]
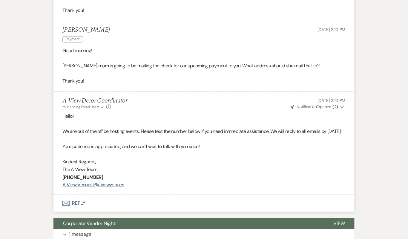
click at [238, 208] on button "Envelope Reply" at bounding box center [203, 204] width 301 height 17
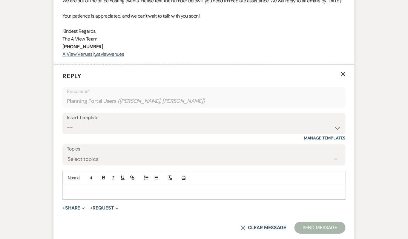
scroll to position [1635, 0]
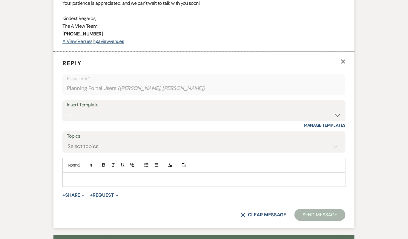
click at [199, 183] on p at bounding box center [204, 179] width 274 height 7
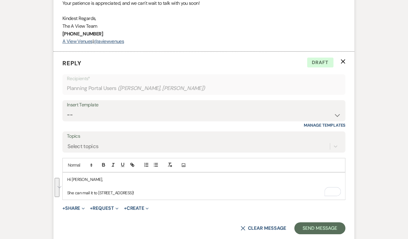
drag, startPoint x: 173, startPoint y: 197, endPoint x: 58, endPoint y: 173, distance: 116.7
click at [58, 173] on form "Reply X Draft Recipients* Planning Portal Users ( Emily Ruda, Riley Coy ) Inser…" at bounding box center [203, 147] width 301 height 190
copy div "Hi Emily, She can mail it to 13467 State St, Omaha, NE 68142!"
click at [118, 120] on select "-- Tour Confirmation Contract (Pre-Booked Leads) Out of office Inquiry Email Al…" at bounding box center [204, 115] width 274 height 12
select select "4160"
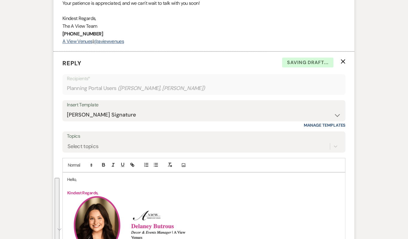
click at [71, 183] on p "Hello," at bounding box center [204, 179] width 274 height 7
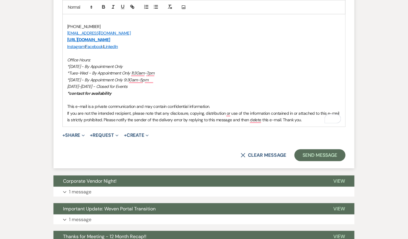
scroll to position [1951, 0]
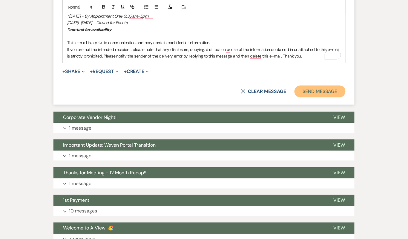
click at [333, 93] on button "Send Message" at bounding box center [319, 92] width 51 height 12
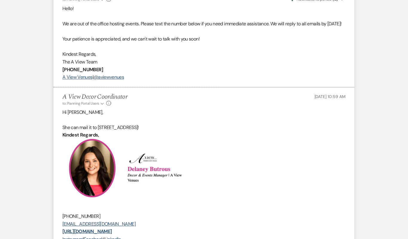
scroll to position [1651, 0]
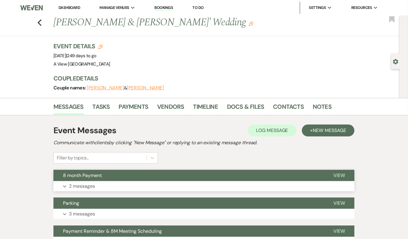
click at [232, 180] on button "8 month Payment" at bounding box center [188, 175] width 270 height 11
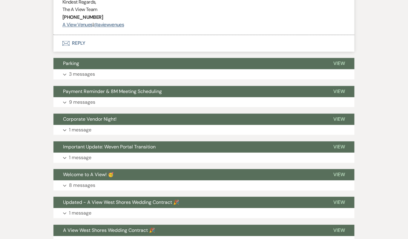
scroll to position [285, 0]
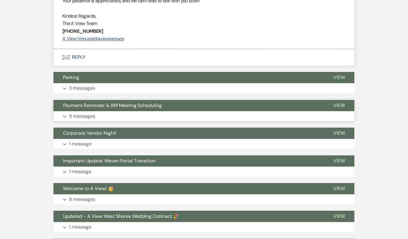
click at [211, 119] on button "Expand 9 messages" at bounding box center [203, 117] width 301 height 10
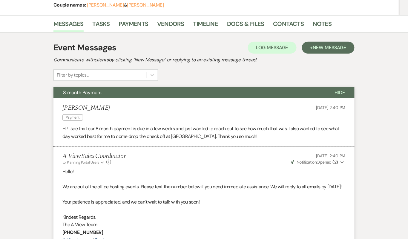
scroll to position [0, 0]
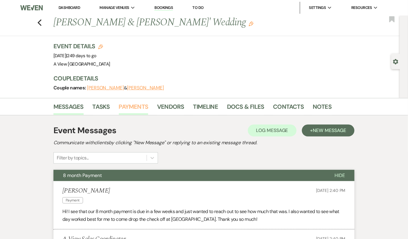
click at [138, 109] on link "Payments" at bounding box center [134, 108] width 30 height 13
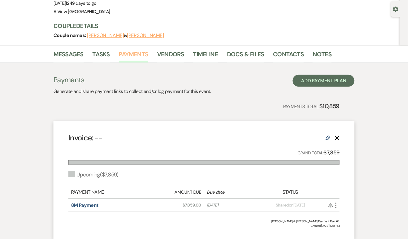
scroll to position [59, 0]
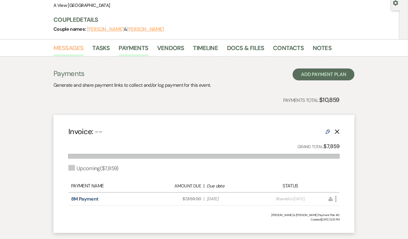
click at [78, 46] on link "Messages" at bounding box center [68, 49] width 30 height 13
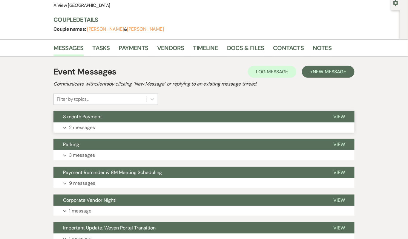
click at [137, 118] on button "8 month Payment" at bounding box center [188, 116] width 270 height 11
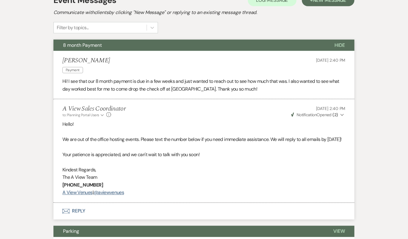
scroll to position [131, 0]
click at [186, 217] on button "Envelope Reply" at bounding box center [203, 211] width 301 height 17
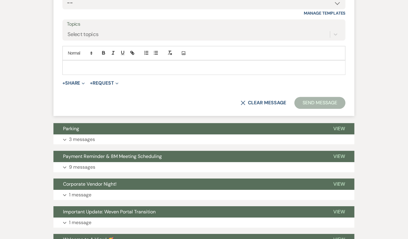
scroll to position [386, 0]
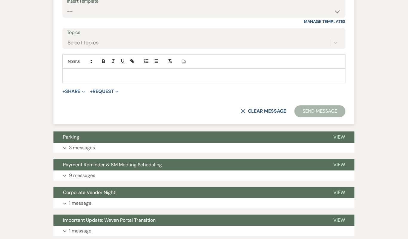
click at [112, 76] on div at bounding box center [204, 76] width 282 height 14
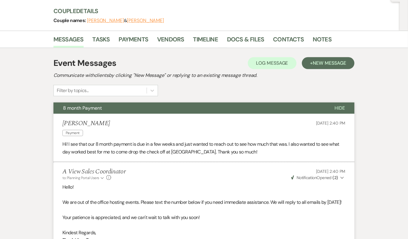
scroll to position [57, 0]
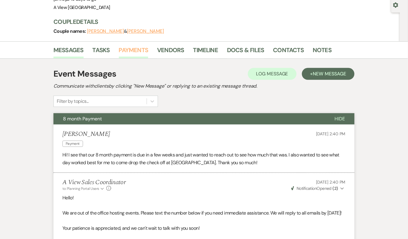
click at [144, 50] on link "Payments" at bounding box center [134, 51] width 30 height 13
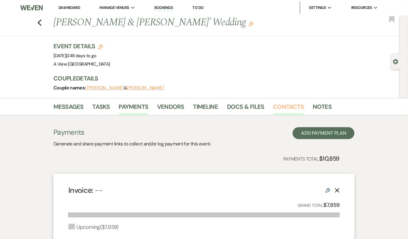
click at [296, 107] on link "Contacts" at bounding box center [288, 108] width 31 height 13
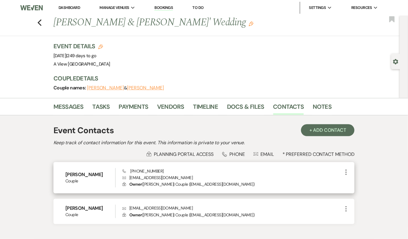
click at [153, 175] on p "Envelope [EMAIL_ADDRESS][DOMAIN_NAME]" at bounding box center [232, 178] width 220 height 7
click at [153, 175] on p "Envelope brielleraylynhall@gmail.com" at bounding box center [232, 178] width 220 height 7
copy p "[EMAIL_ADDRESS][DOMAIN_NAME]"
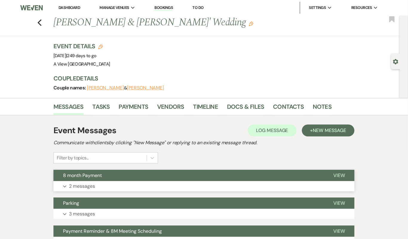
click at [168, 187] on button "Expand 2 messages" at bounding box center [203, 187] width 301 height 10
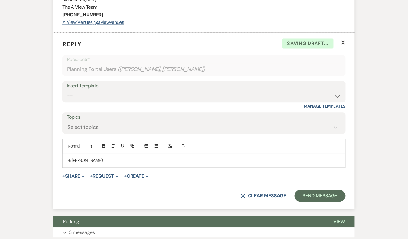
scroll to position [302, 0]
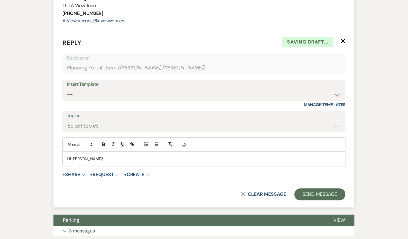
click at [151, 162] on div "Hi [PERSON_NAME]!" at bounding box center [204, 160] width 282 height 14
click at [151, 163] on p "Hi [PERSON_NAME]!" at bounding box center [204, 159] width 274 height 7
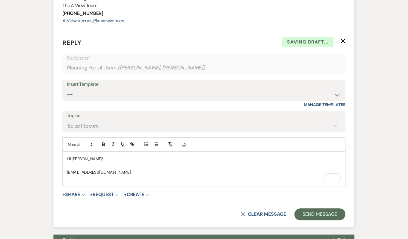
click at [97, 176] on span "brielleraylynhall@gmail.com" at bounding box center [98, 172] width 63 height 5
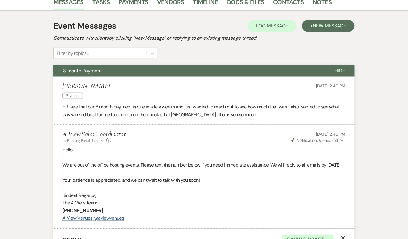
scroll to position [0, 0]
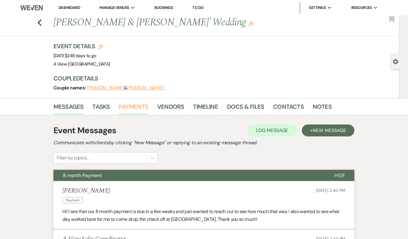
click at [143, 104] on link "Payments" at bounding box center [134, 108] width 30 height 13
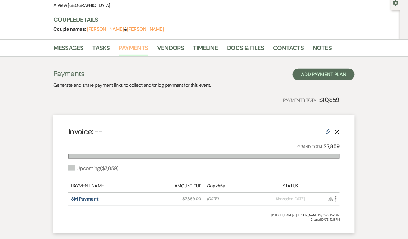
scroll to position [76, 0]
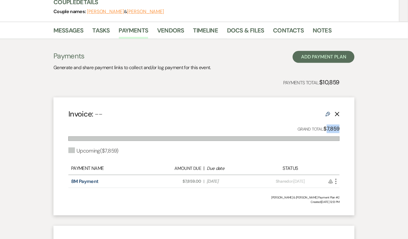
drag, startPoint x: 342, startPoint y: 127, endPoint x: 327, endPoint y: 127, distance: 14.6
click at [327, 127] on div "Invoice: -- Edit Delete Grand Total: $7,859 Upcoming ( $7,859 ) Payment Name Am…" at bounding box center [203, 157] width 301 height 118
copy strong "7,859"
click at [77, 27] on link "Messages" at bounding box center [68, 32] width 30 height 13
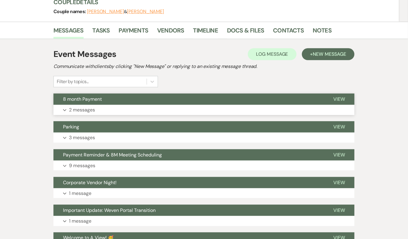
click at [145, 104] on button "8 month Payment" at bounding box center [188, 99] width 270 height 11
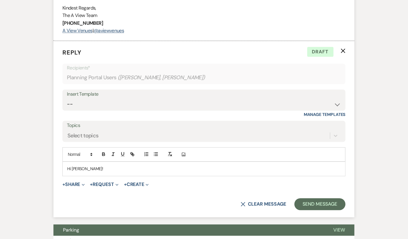
scroll to position [292, 0]
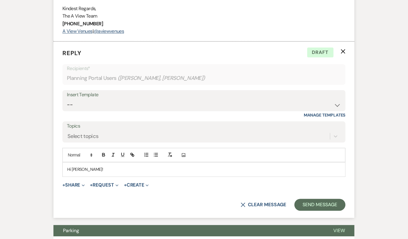
click at [100, 173] on p "Hi Brielle!" at bounding box center [204, 170] width 274 height 7
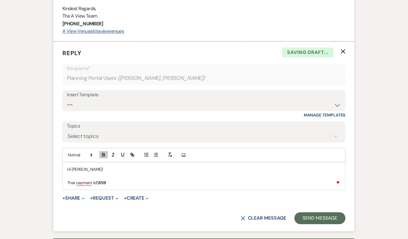
click at [97, 186] on strong "7,859" at bounding box center [101, 183] width 10 height 5
click at [81, 187] on p "That oayment is $ 7,859" at bounding box center [204, 183] width 274 height 7
click at [128, 187] on p "That payment is $ 7,859" at bounding box center [204, 183] width 274 height 7
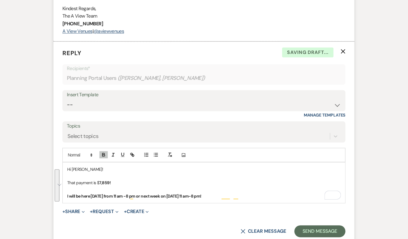
drag, startPoint x: 246, startPoint y: 200, endPoint x: 57, endPoint y: 169, distance: 191.3
click at [58, 169] on form "Reply X Saving draft... Recipients* Planning Portal Users ( Brielle Hall, Micha…" at bounding box center [203, 143] width 301 height 203
click at [105, 158] on icon "button" at bounding box center [103, 155] width 5 height 5
click at [181, 187] on p "That payment is $ 7,859!" at bounding box center [204, 183] width 274 height 7
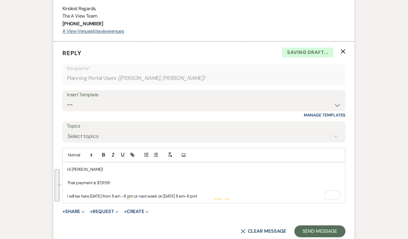
drag, startPoint x: 247, startPoint y: 205, endPoint x: 67, endPoint y: 168, distance: 183.8
click at [67, 168] on div "Add Photo Hi Brielle! That payment is $ 7,859! I will be here tomorrow from 11 …" at bounding box center [203, 176] width 283 height 56
copy div "Hi Brielle! That payment is $ 7,859! I will be here tomorrow from 11 am -8 pm o…"
click at [104, 100] on div "Insert Template" at bounding box center [204, 95] width 274 height 9
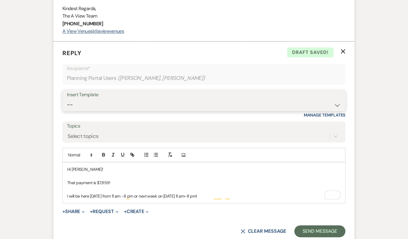
click at [105, 111] on select "-- Tour Confirmation Contract (Pre-Booked Leads) Out of office Inquiry Email Al…" at bounding box center [204, 105] width 274 height 12
select select "4160"
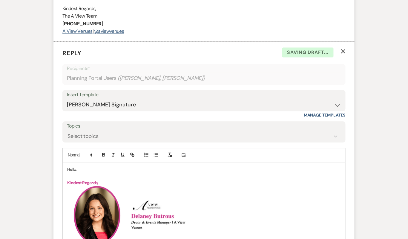
click at [71, 173] on p "Hello," at bounding box center [204, 170] width 274 height 7
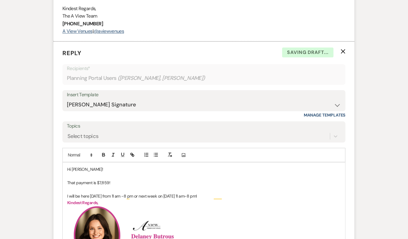
click at [132, 187] on p "That payment is $ 7,859!" at bounding box center [204, 183] width 274 height 7
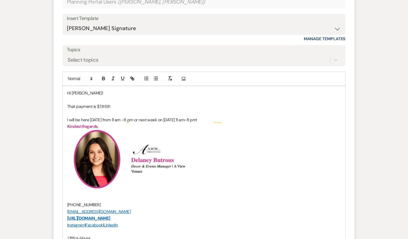
scroll to position [368, 0]
click at [261, 123] on p "I will be here tomorrow from 11 am -8 pm or next week on September 23rd from 11…" at bounding box center [204, 120] width 274 height 7
click at [260, 124] on p "I will be here tomorrow from 11 am -8 pm or next week on September 23rd from 11…" at bounding box center [204, 120] width 274 height 7
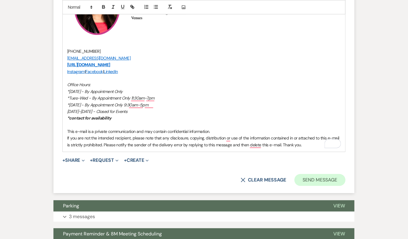
scroll to position [522, 0]
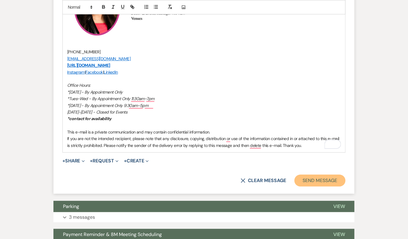
click at [333, 187] on button "Send Message" at bounding box center [319, 181] width 51 height 12
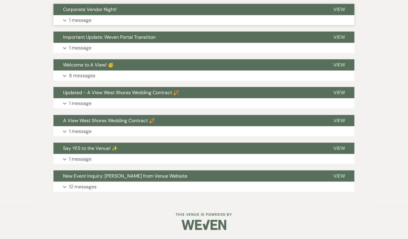
scroll to position [685, 0]
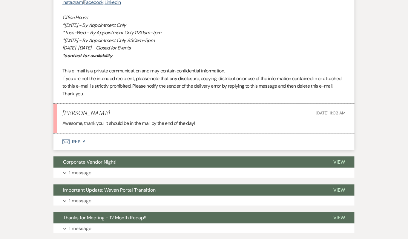
click at [214, 142] on button "Envelope Reply" at bounding box center [203, 142] width 301 height 17
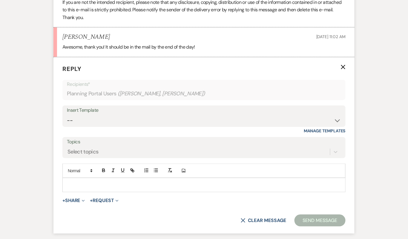
scroll to position [1916, 0]
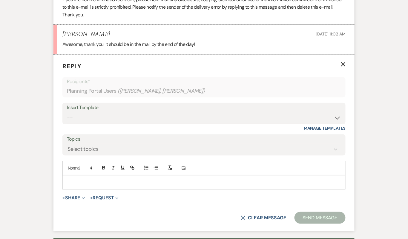
click at [193, 190] on div at bounding box center [204, 183] width 282 height 14
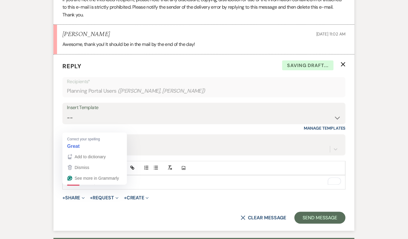
click at [69, 186] on p "gGreat- thank you!" at bounding box center [204, 182] width 274 height 7
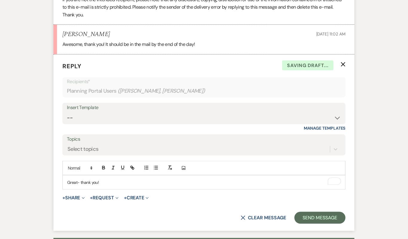
click at [107, 186] on p "Great- thank you!" at bounding box center [204, 182] width 274 height 7
drag, startPoint x: 107, startPoint y: 188, endPoint x: 47, endPoint y: 185, distance: 60.1
copy p "Great- thank you!"
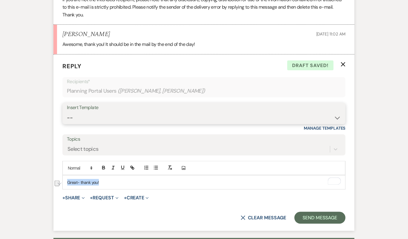
click at [107, 122] on select "-- Tour Confirmation Contract (Pre-Booked Leads) Out of office Inquiry Email Al…" at bounding box center [204, 118] width 274 height 12
select select "4160"
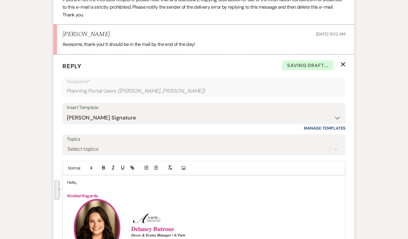
click at [73, 184] on p "Hello," at bounding box center [204, 182] width 274 height 7
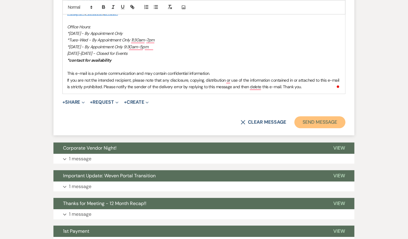
click at [322, 127] on button "Send Message" at bounding box center [319, 122] width 51 height 12
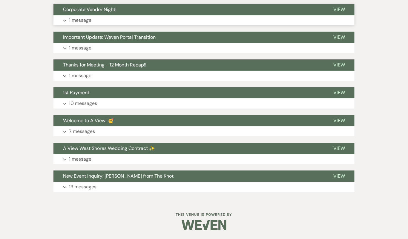
scroll to position [2233, 0]
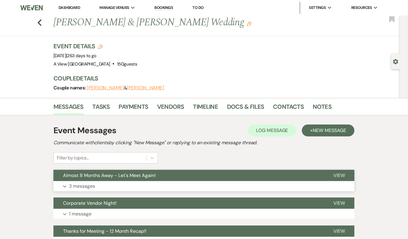
click at [219, 182] on button "Expand 3 messages" at bounding box center [203, 187] width 301 height 10
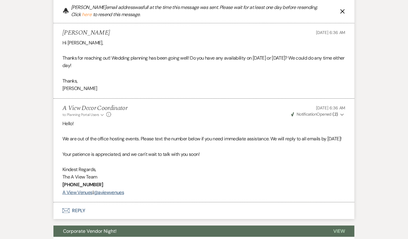
scroll to position [527, 0]
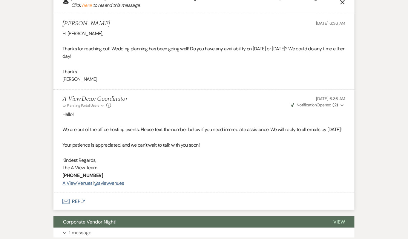
click at [204, 209] on button "Envelope Reply" at bounding box center [203, 201] width 301 height 17
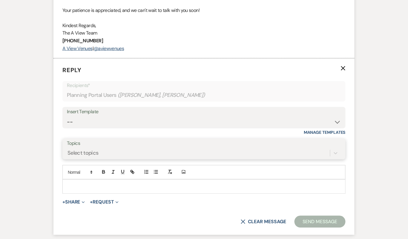
click at [204, 159] on div "Select topics" at bounding box center [204, 153] width 274 height 11
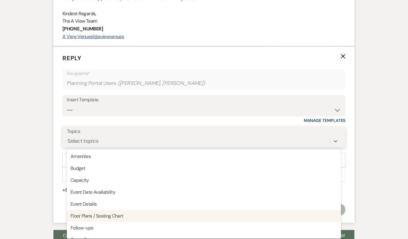
scroll to position [682, 0]
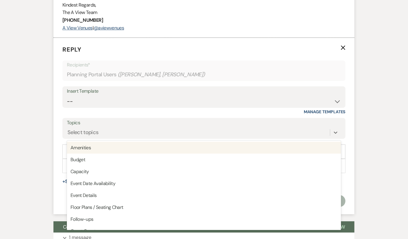
click at [216, 127] on label "Topics" at bounding box center [204, 123] width 274 height 9
click at [68, 132] on input "Topics" at bounding box center [67, 133] width 1 height 8
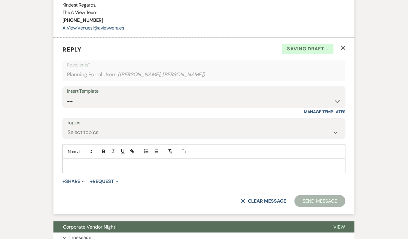
click at [179, 159] on div "Add Photo" at bounding box center [203, 152] width 283 height 14
click at [179, 170] on p at bounding box center [204, 166] width 274 height 7
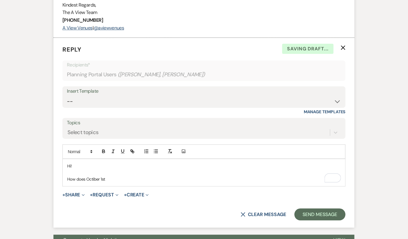
click at [93, 183] on p "How does Octiber 1st" at bounding box center [204, 179] width 274 height 7
click at [109, 183] on p "How does [DATE]" at bounding box center [204, 179] width 274 height 7
drag, startPoint x: 121, startPoint y: 187, endPoint x: 112, endPoint y: 186, distance: 9.3
click at [112, 183] on p "How does [DATE] 11 am work for you?" at bounding box center [204, 179] width 274 height 7
drag, startPoint x: 149, startPoint y: 185, endPoint x: 42, endPoint y: 156, distance: 110.6
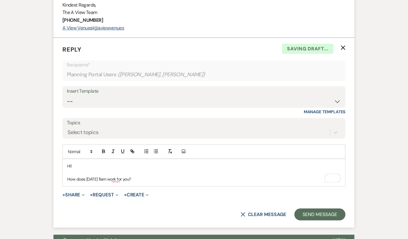
copy div "Hi! How does [DATE] 11am work for you?"
click at [95, 96] on div "Insert Template" at bounding box center [204, 91] width 274 height 9
click at [95, 107] on select "-- Tour Confirmation Contract (Pre-Booked Leads) Out of office Inquiry Email Al…" at bounding box center [204, 102] width 274 height 12
select select "4160"
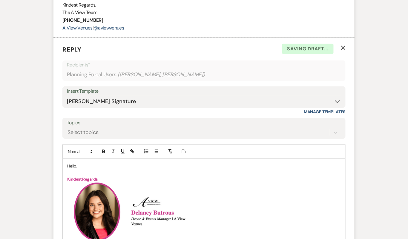
click at [69, 169] on p "Hello," at bounding box center [204, 166] width 274 height 7
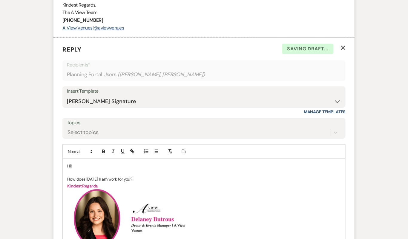
click at [152, 183] on p "How does [DATE] 11 am work for you?" at bounding box center [204, 179] width 274 height 7
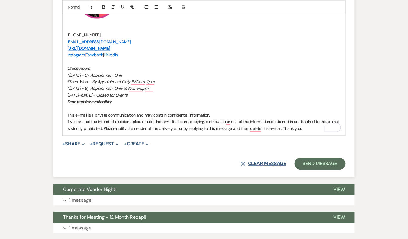
scroll to position [918, 0]
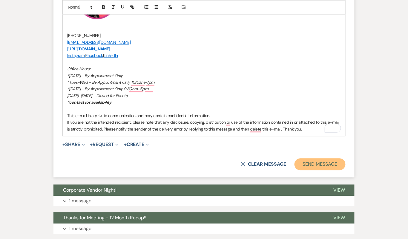
click at [313, 168] on button "Send Message" at bounding box center [319, 165] width 51 height 12
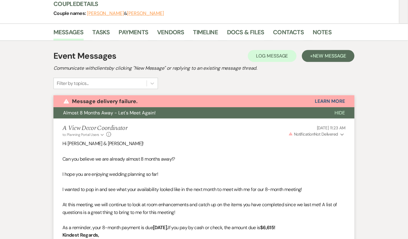
scroll to position [0, 0]
